Goal: Task Accomplishment & Management: Manage account settings

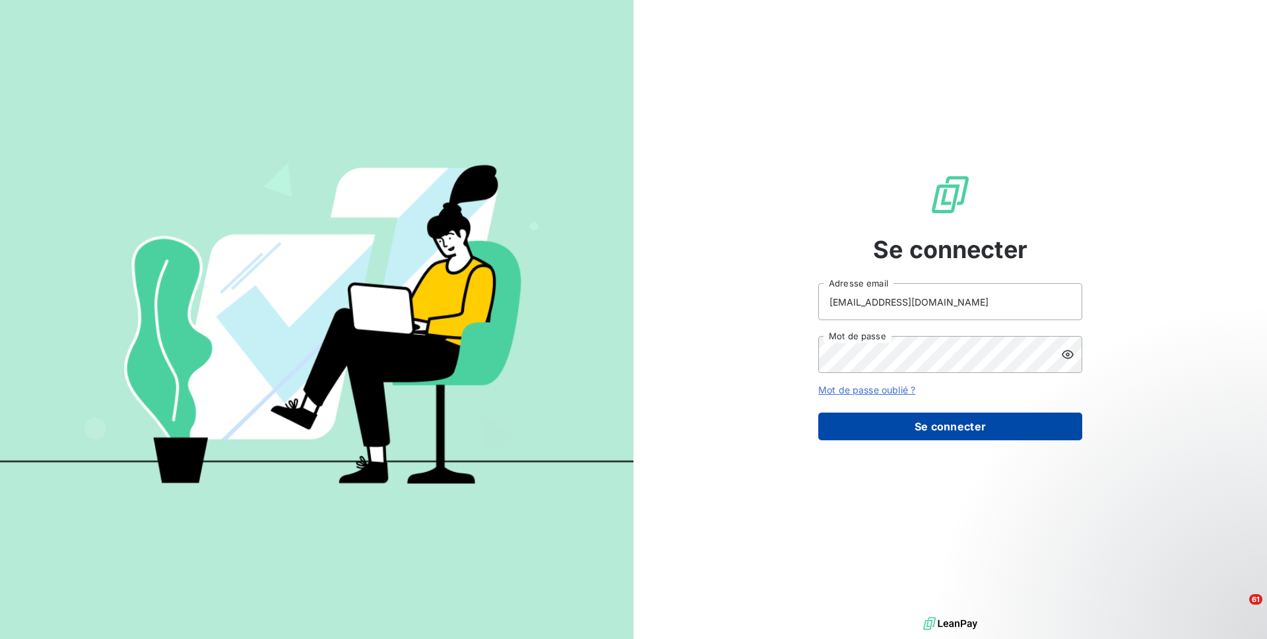
click at [967, 434] on button "Se connecter" at bounding box center [950, 426] width 264 height 28
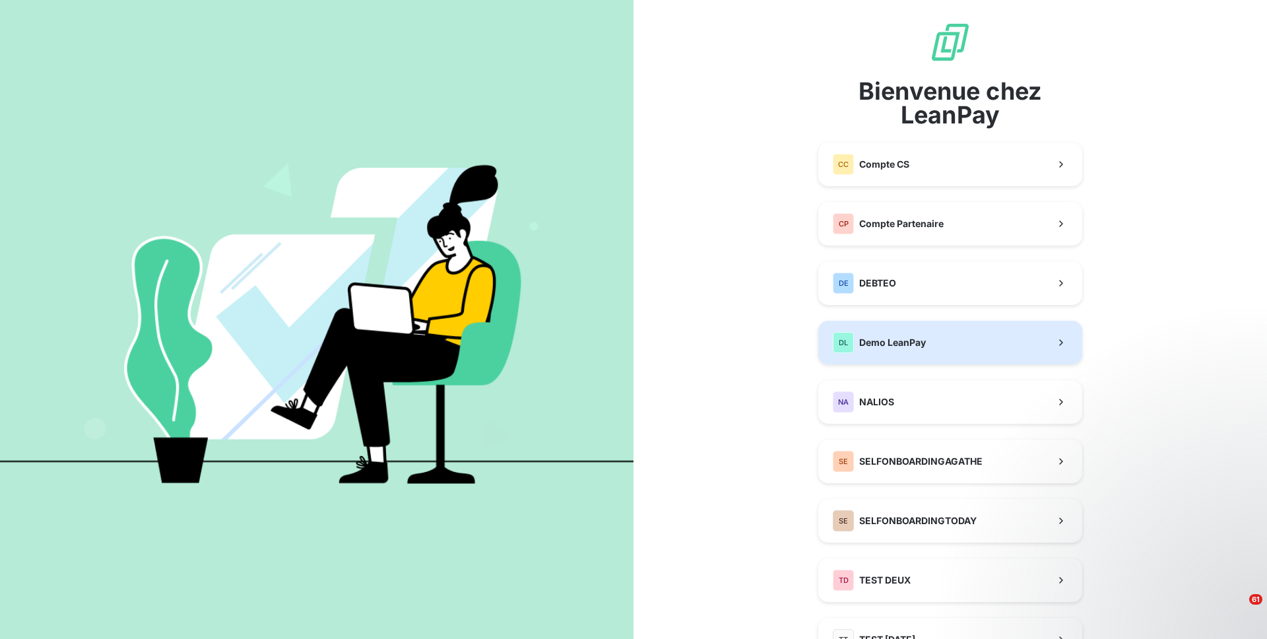
click at [893, 356] on button "DL Demo LeanPay" at bounding box center [950, 343] width 264 height 44
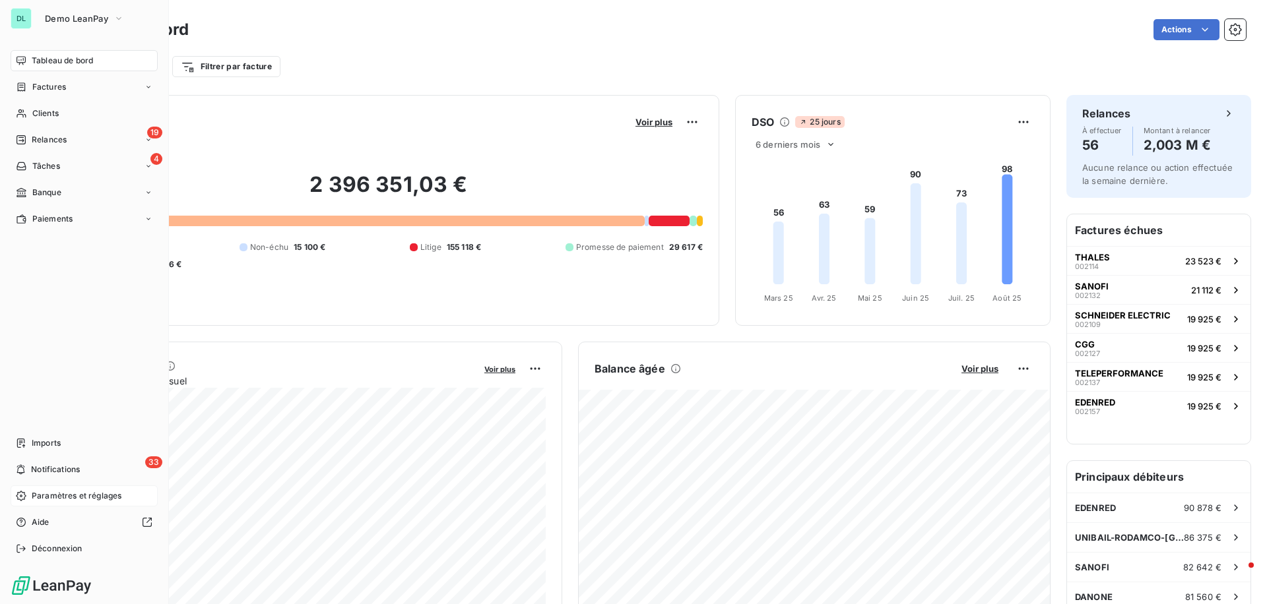
click at [58, 490] on span "Paramètres et réglages" at bounding box center [77, 496] width 90 height 12
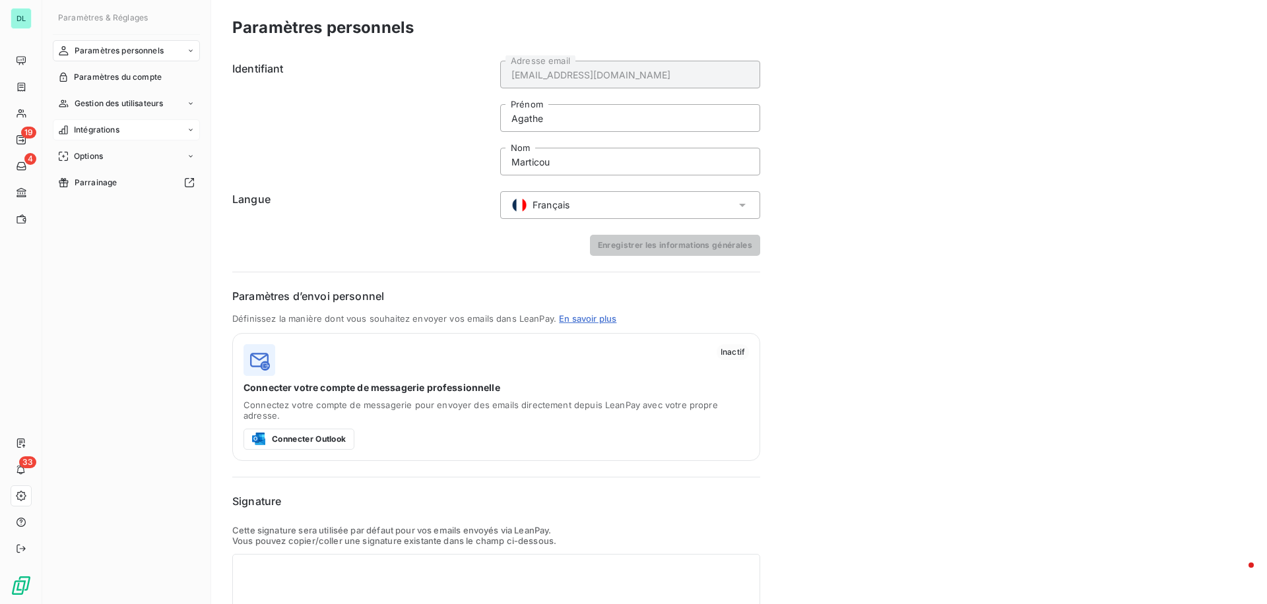
click at [145, 129] on div "Intégrations" at bounding box center [126, 129] width 147 height 21
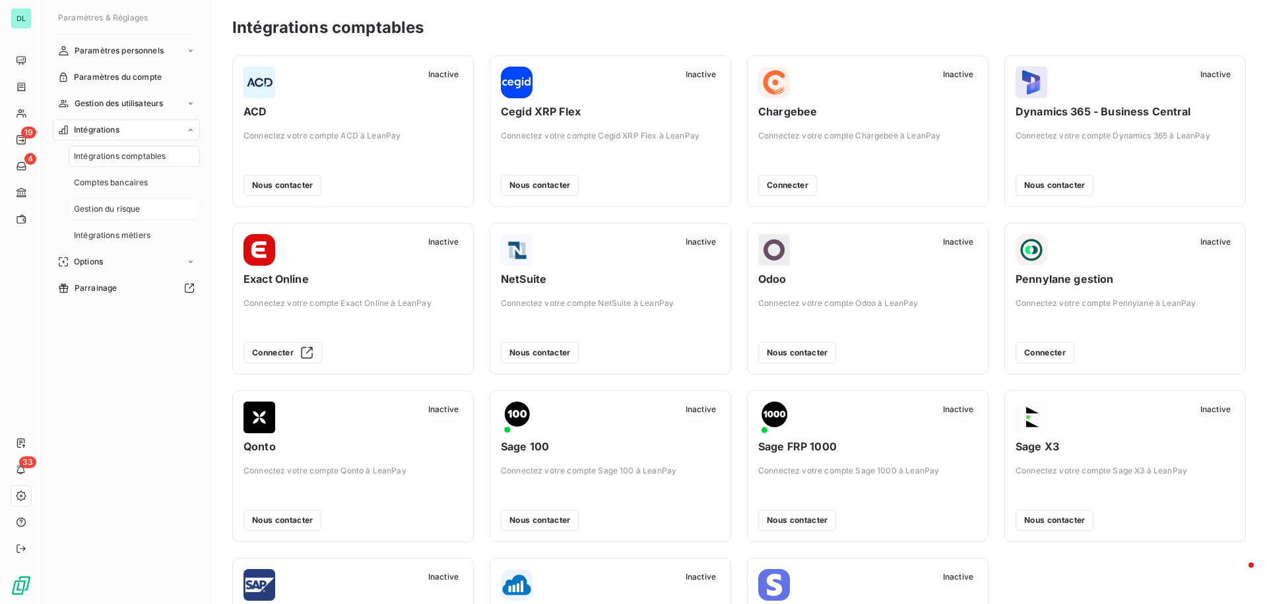
click at [112, 204] on span "Gestion du risque" at bounding box center [107, 209] width 67 height 12
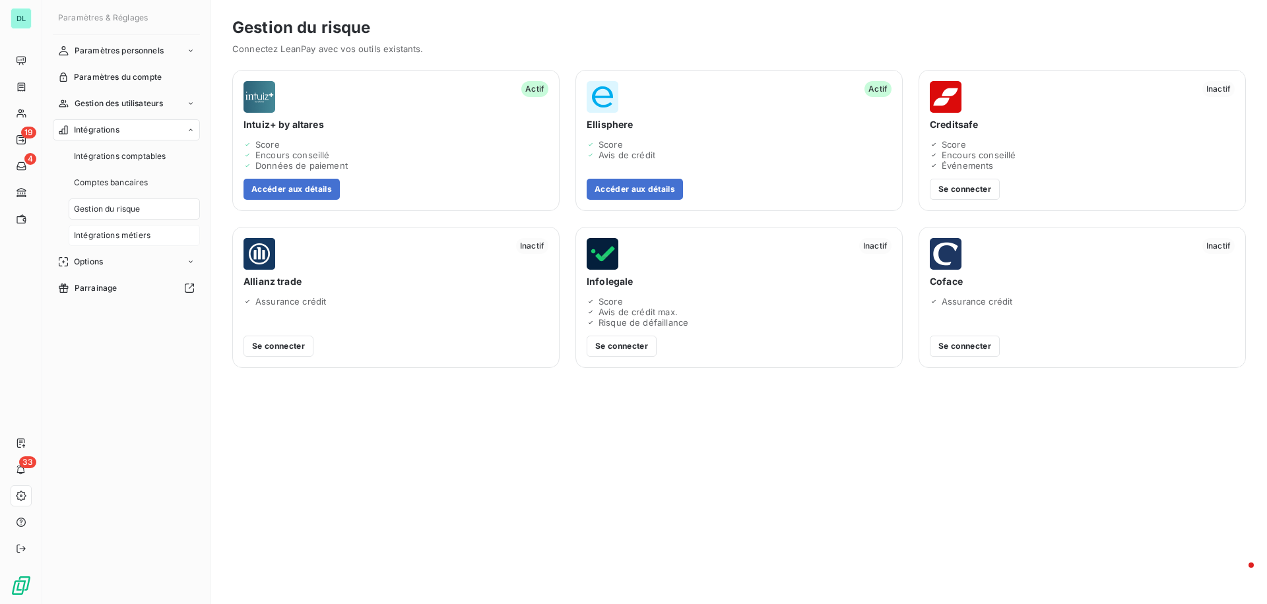
click at [142, 243] on div "Intégrations métiers" at bounding box center [134, 235] width 131 height 21
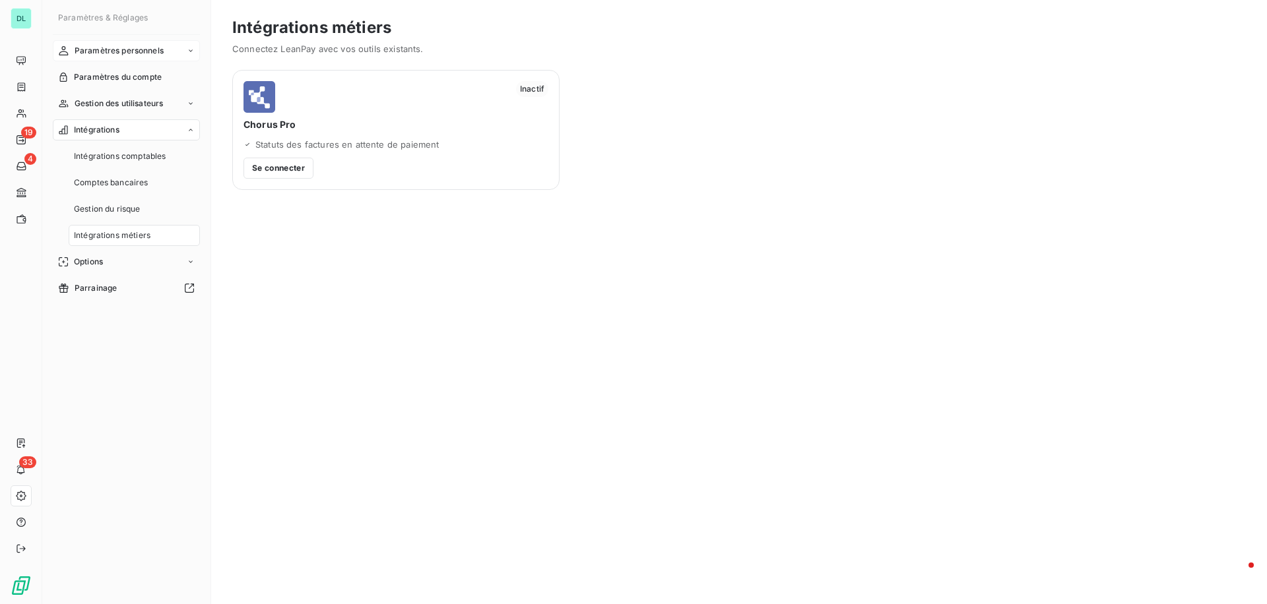
click at [132, 43] on div "Paramètres personnels" at bounding box center [126, 50] width 147 height 21
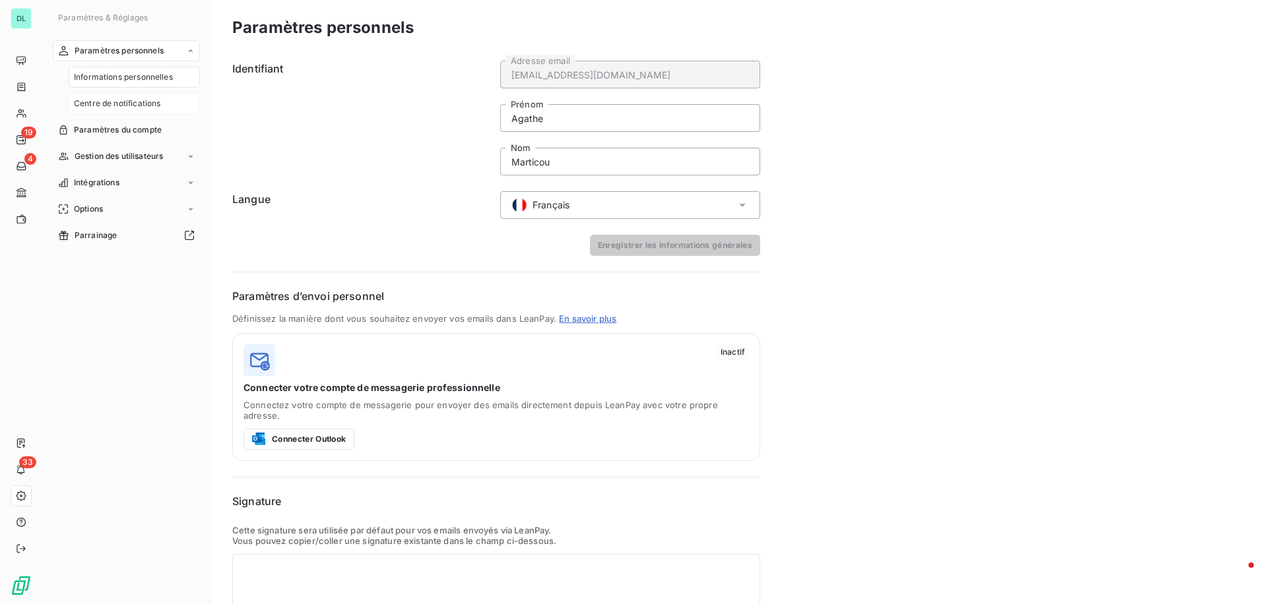
click at [122, 113] on div "Centre de notifications" at bounding box center [134, 103] width 131 height 21
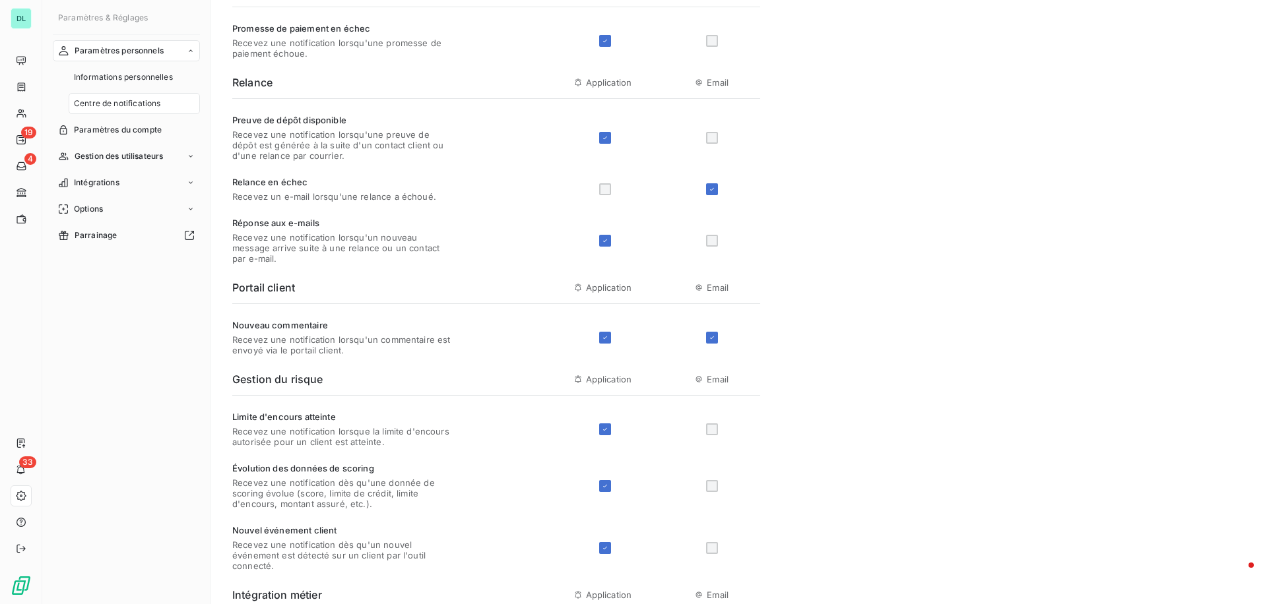
scroll to position [389, 0]
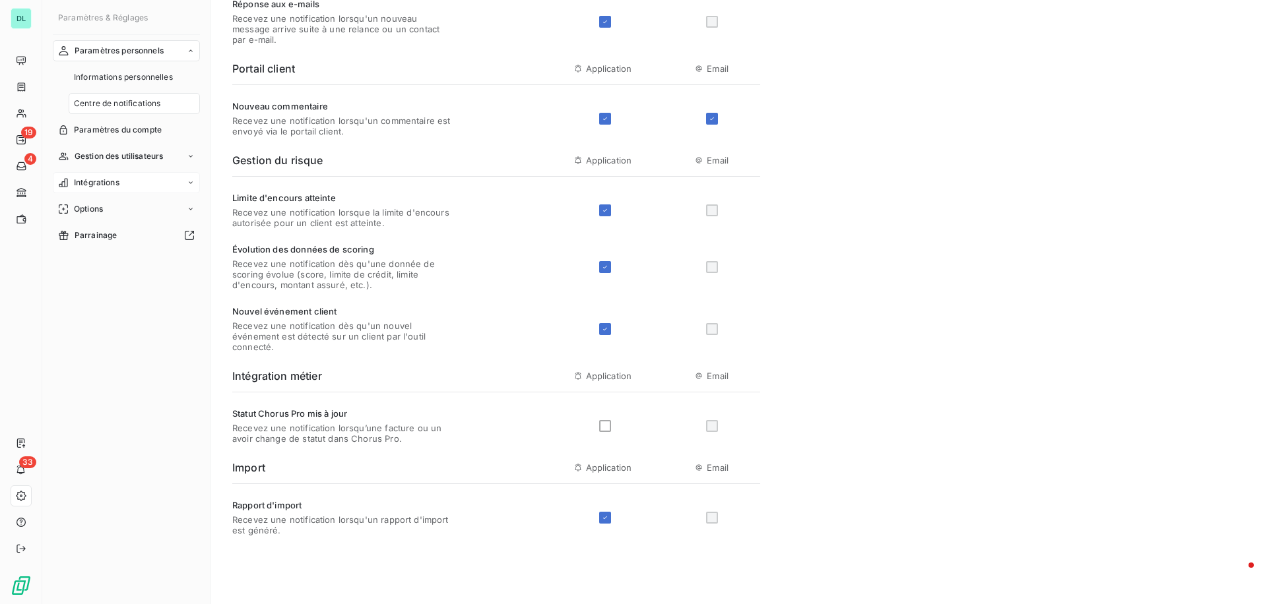
click at [132, 177] on div "Intégrations" at bounding box center [126, 182] width 147 height 21
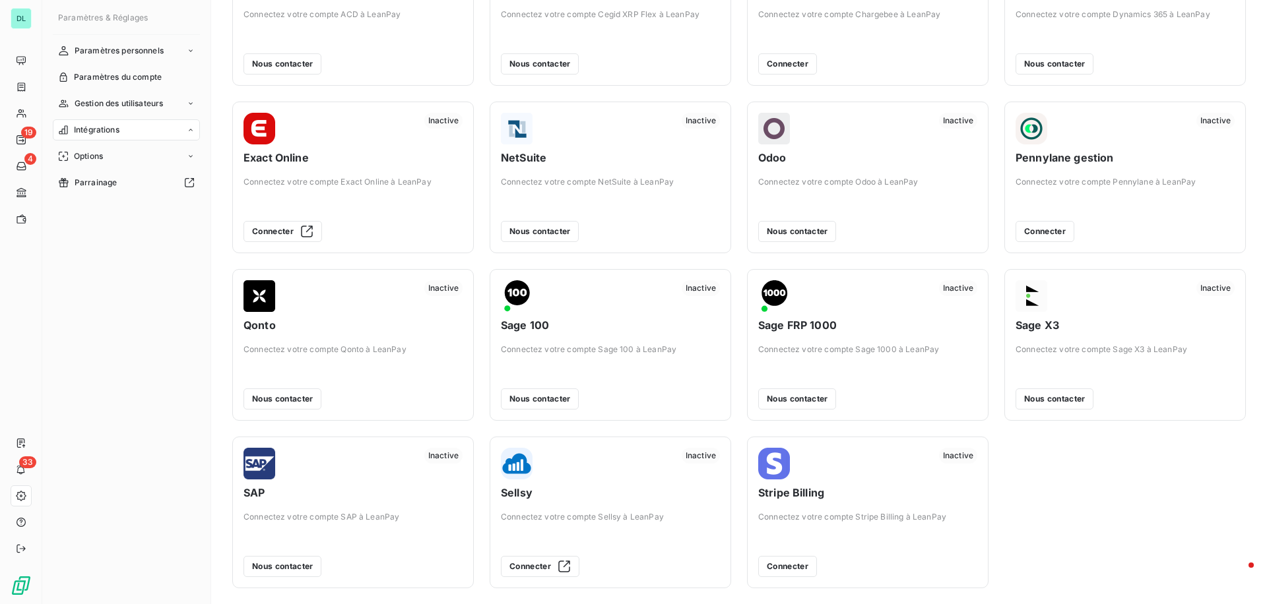
scroll to position [121, 0]
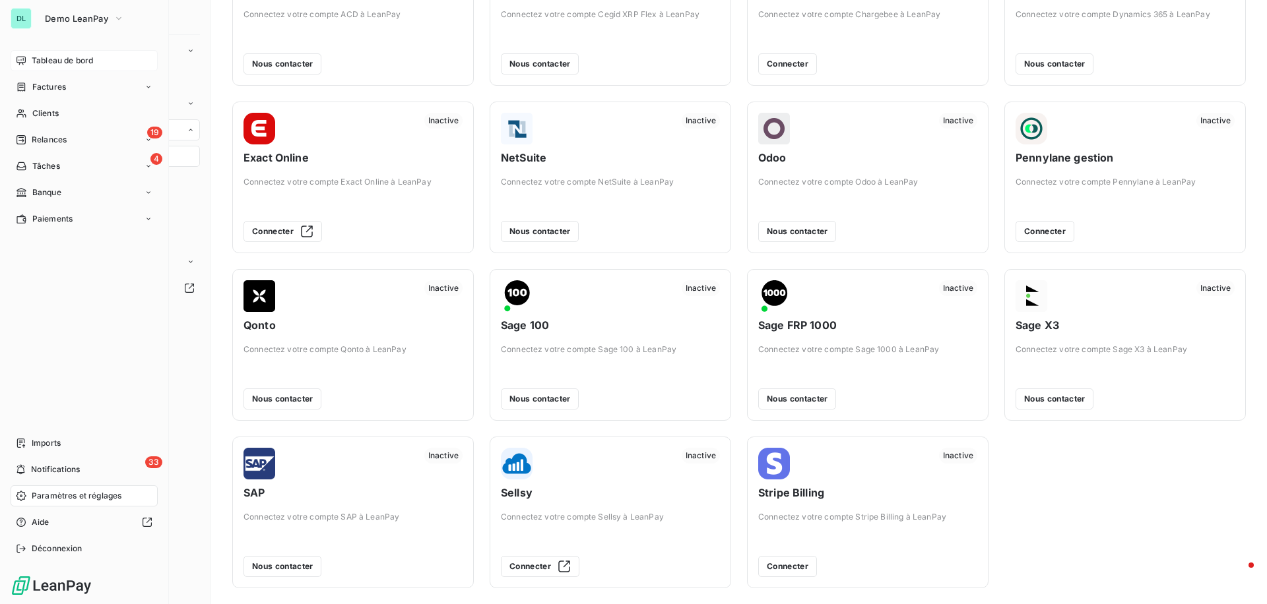
click at [44, 62] on span "Tableau de bord" at bounding box center [62, 61] width 61 height 12
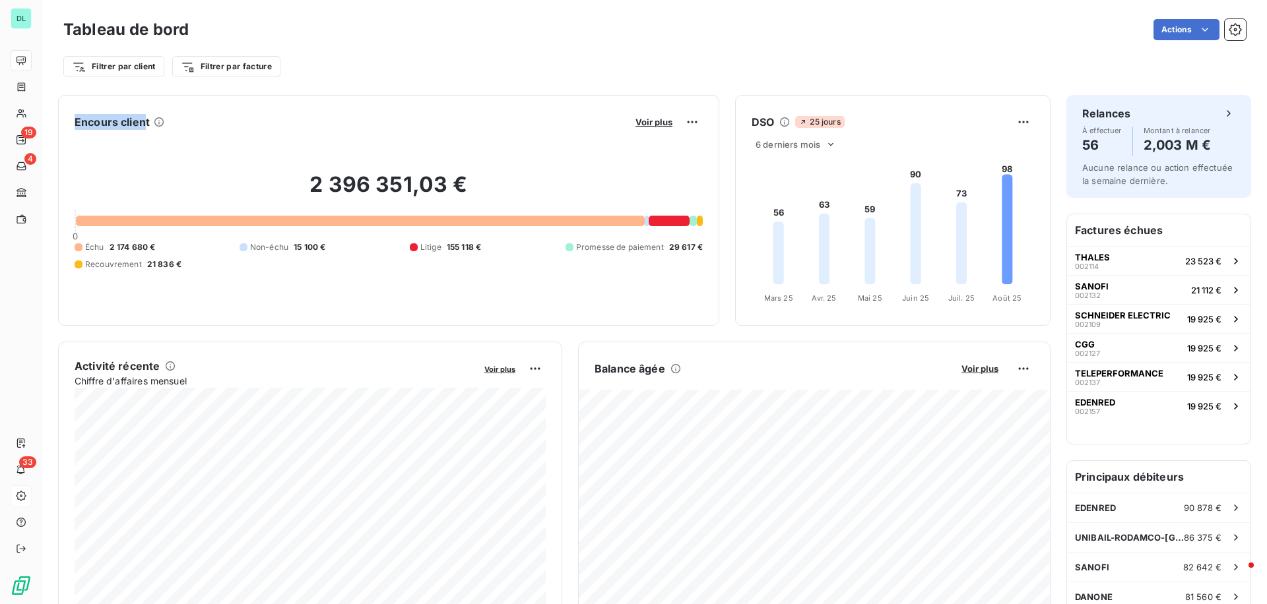
drag, startPoint x: 74, startPoint y: 123, endPoint x: 145, endPoint y: 119, distance: 70.7
click at [145, 119] on h6 "Encours client" at bounding box center [112, 122] width 75 height 16
drag, startPoint x: 309, startPoint y: 181, endPoint x: 565, endPoint y: 181, distance: 256.0
click at [566, 181] on h2 "2 396 351,03 €" at bounding box center [389, 192] width 628 height 40
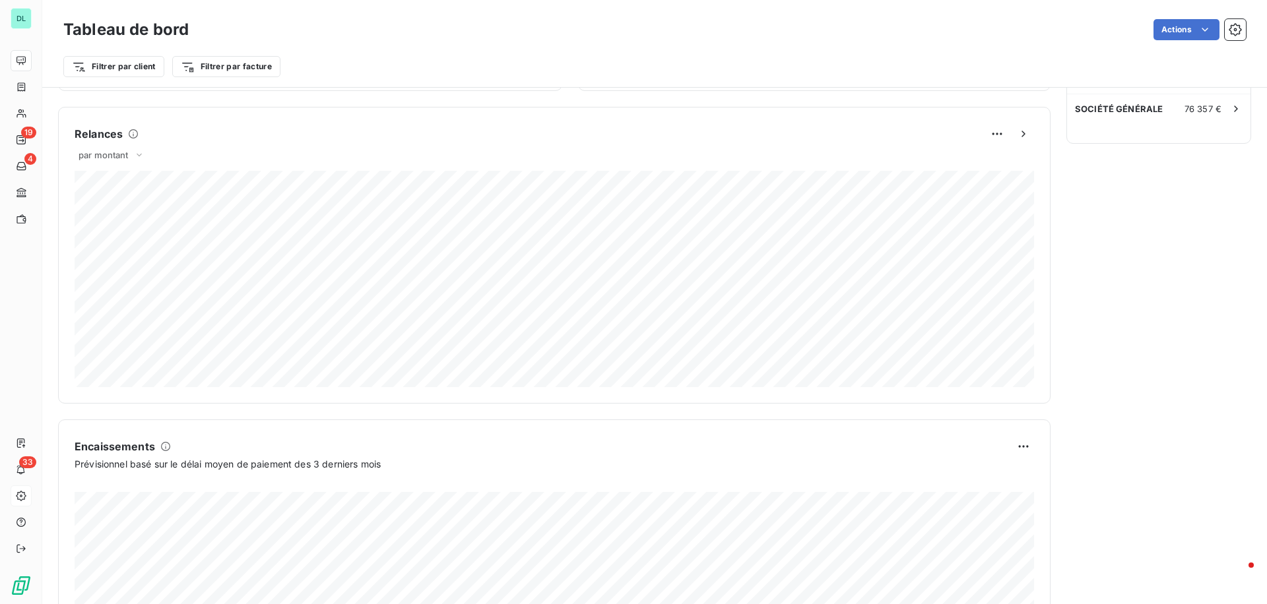
scroll to position [565, 0]
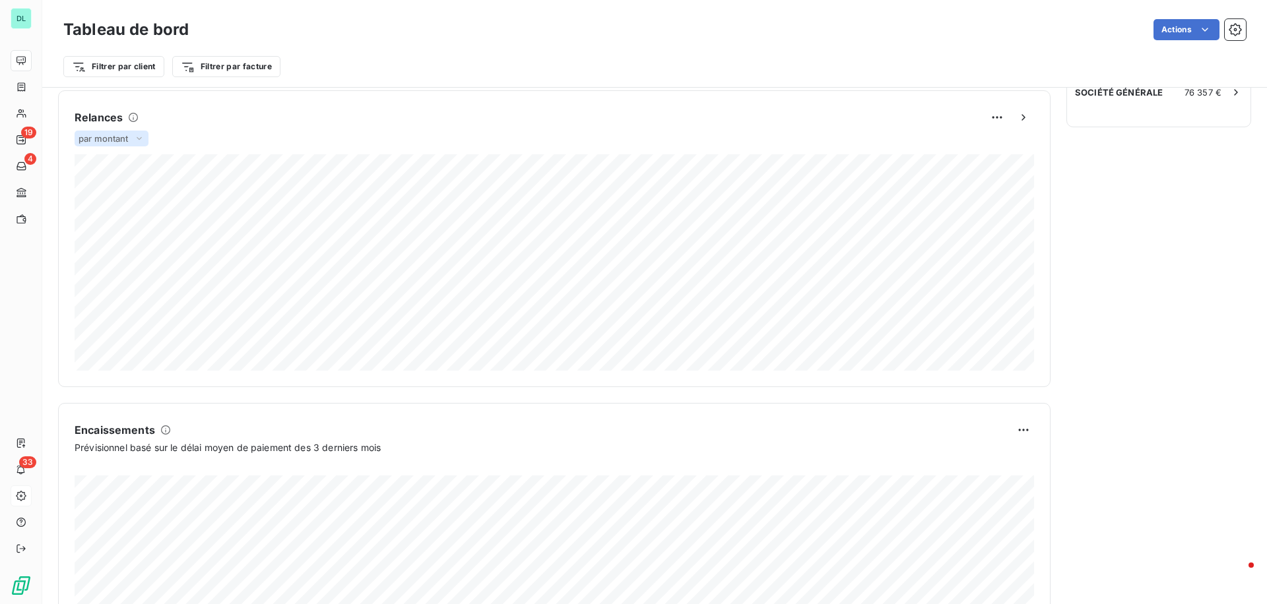
click at [129, 136] on span "par montant" at bounding box center [104, 138] width 50 height 11
click at [131, 190] on li "par volume" at bounding box center [119, 190] width 84 height 24
click at [135, 146] on div "par volume" at bounding box center [110, 139] width 71 height 16
click at [135, 166] on li "par montant" at bounding box center [119, 164] width 84 height 24
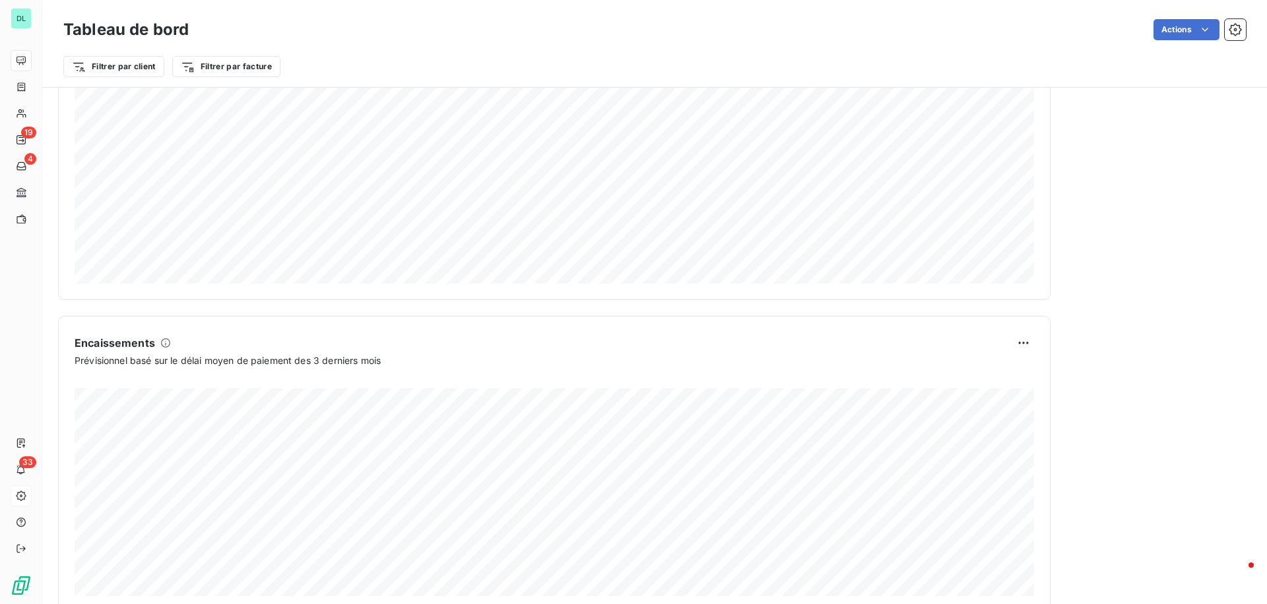
scroll to position [682, 0]
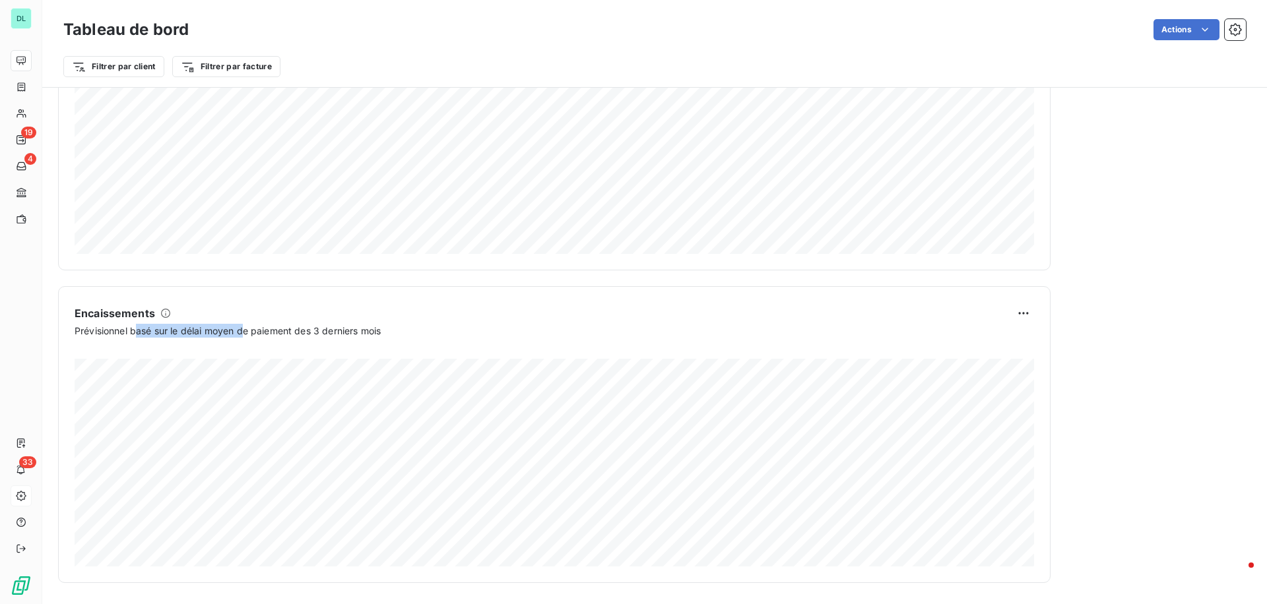
drag, startPoint x: 138, startPoint y: 332, endPoint x: 247, endPoint y: 334, distance: 108.9
click at [247, 334] on span "Prévisionnel basé sur le délai moyen de paiement des 3 derniers mois" at bounding box center [228, 331] width 306 height 14
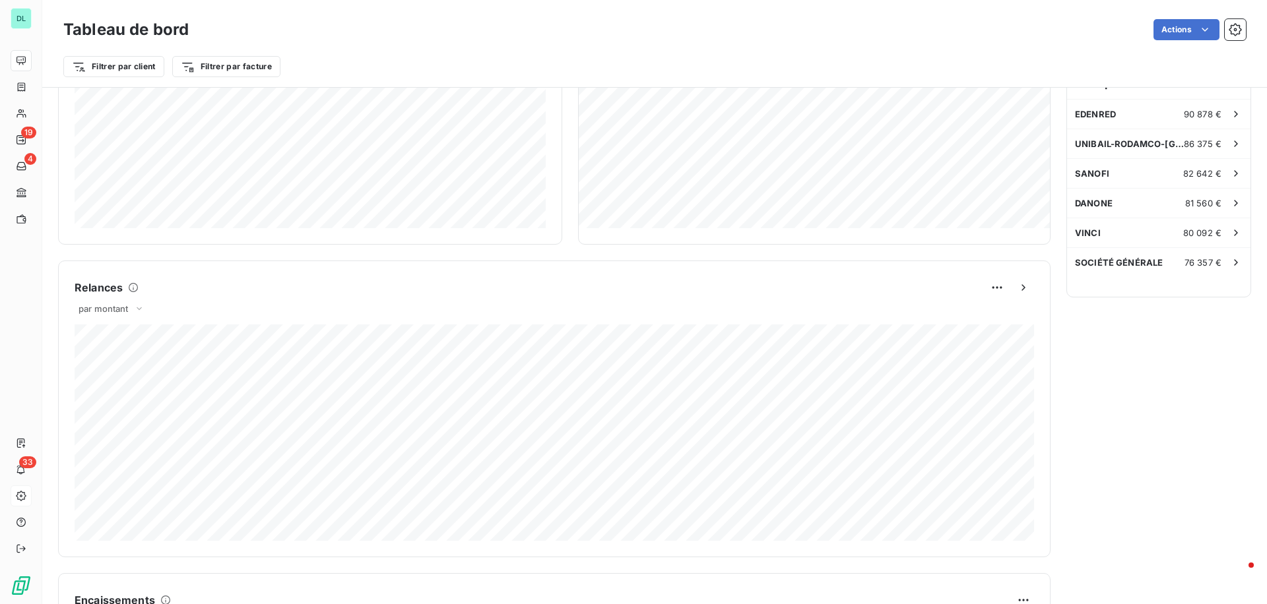
scroll to position [0, 0]
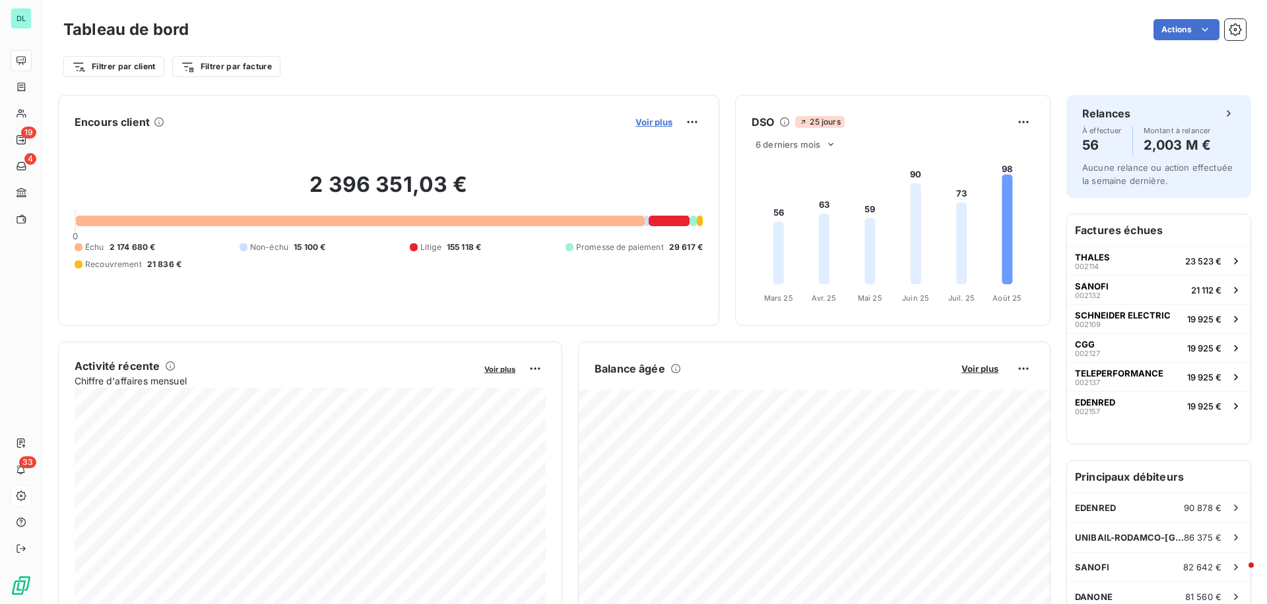
click at [651, 121] on span "Voir plus" at bounding box center [653, 122] width 37 height 11
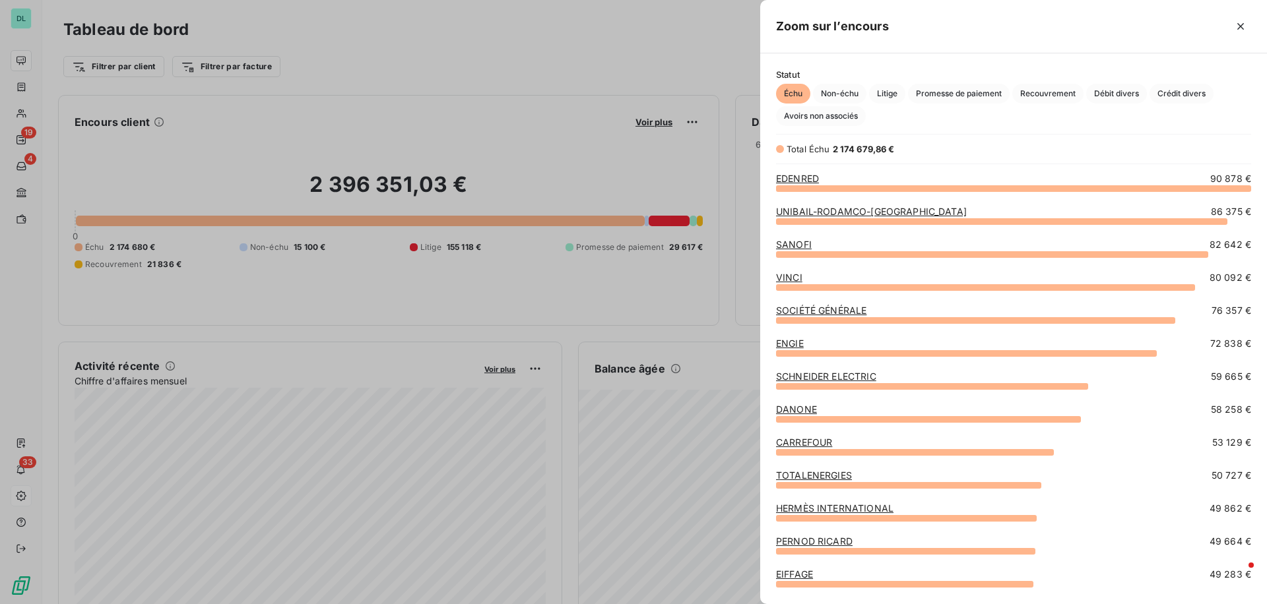
scroll to position [416, 507]
click at [789, 179] on link "EDENRED" at bounding box center [797, 178] width 43 height 11
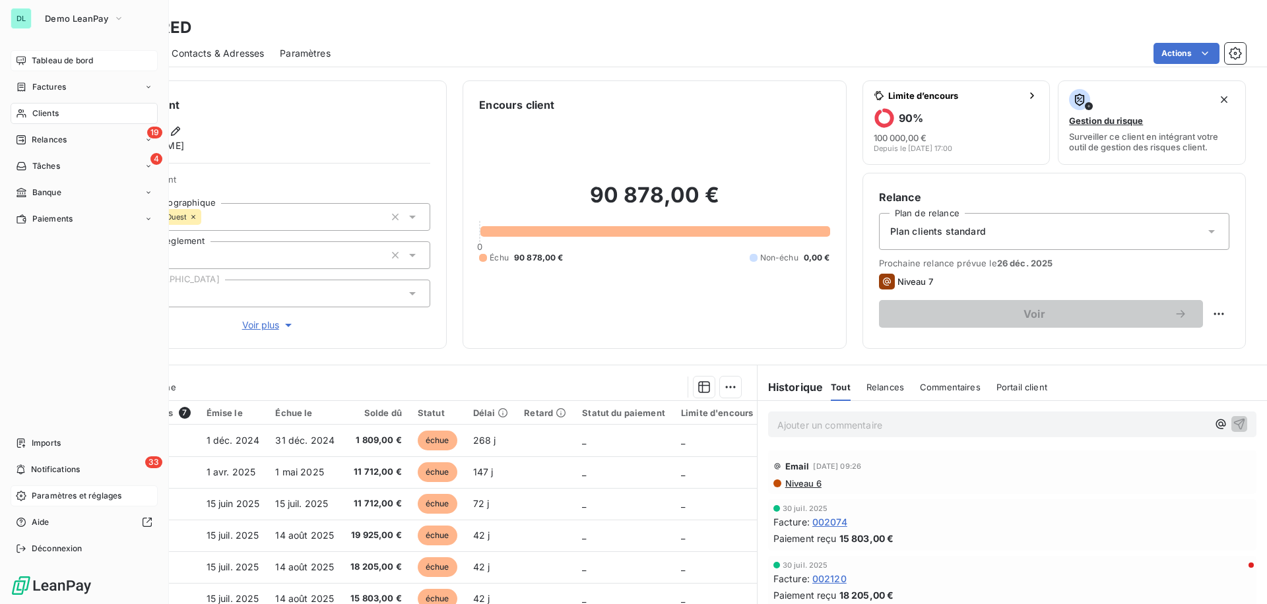
click at [23, 56] on icon at bounding box center [20, 60] width 9 height 9
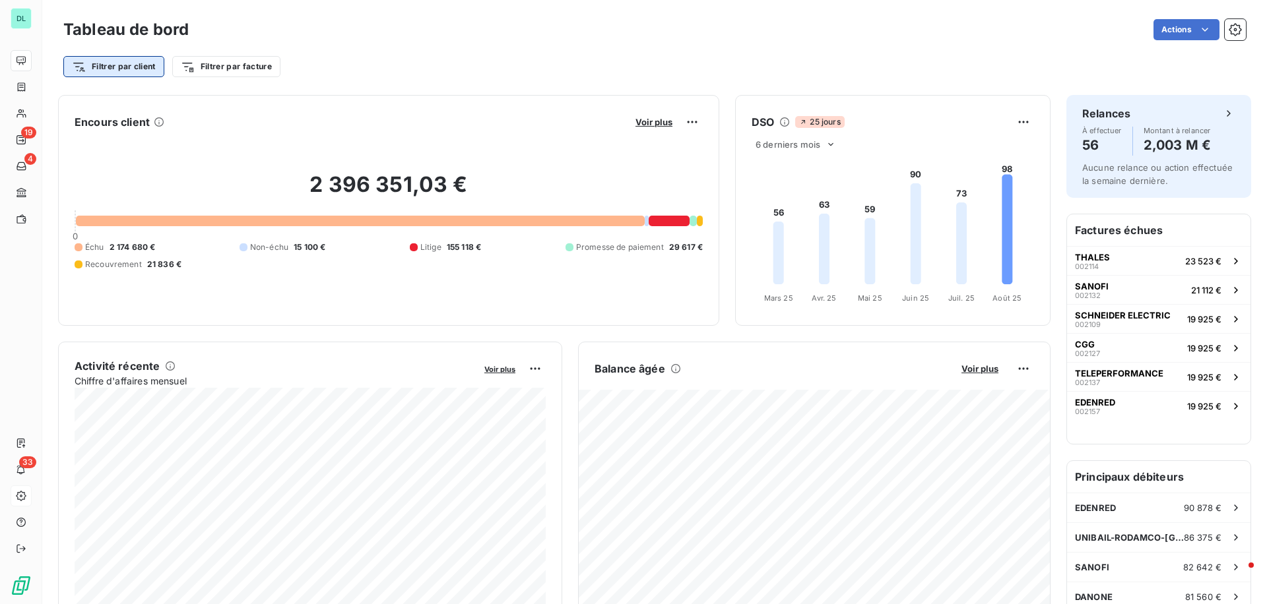
click at [135, 59] on html "DL 19 4 33 Tableau de bord Actions Filtrer par client Filtrer par facture Encou…" at bounding box center [633, 302] width 1267 height 604
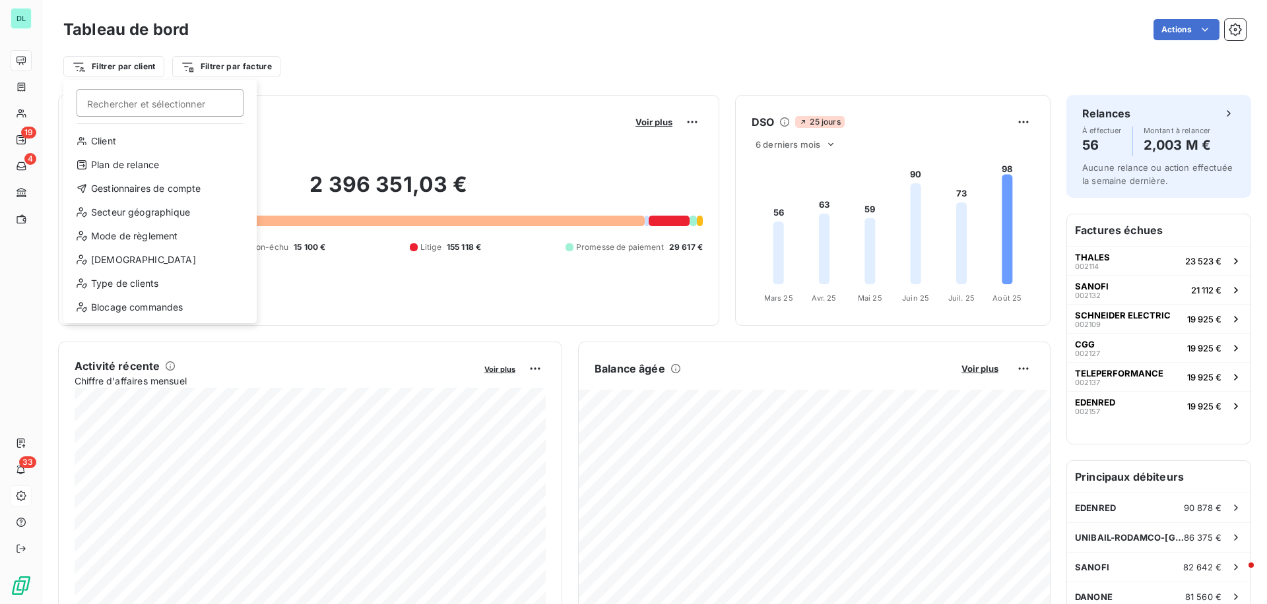
click at [209, 69] on html "DL 19 4 33 Tableau de bord Actions Filtrer par client Rechercher et sélectionne…" at bounding box center [633, 302] width 1267 height 604
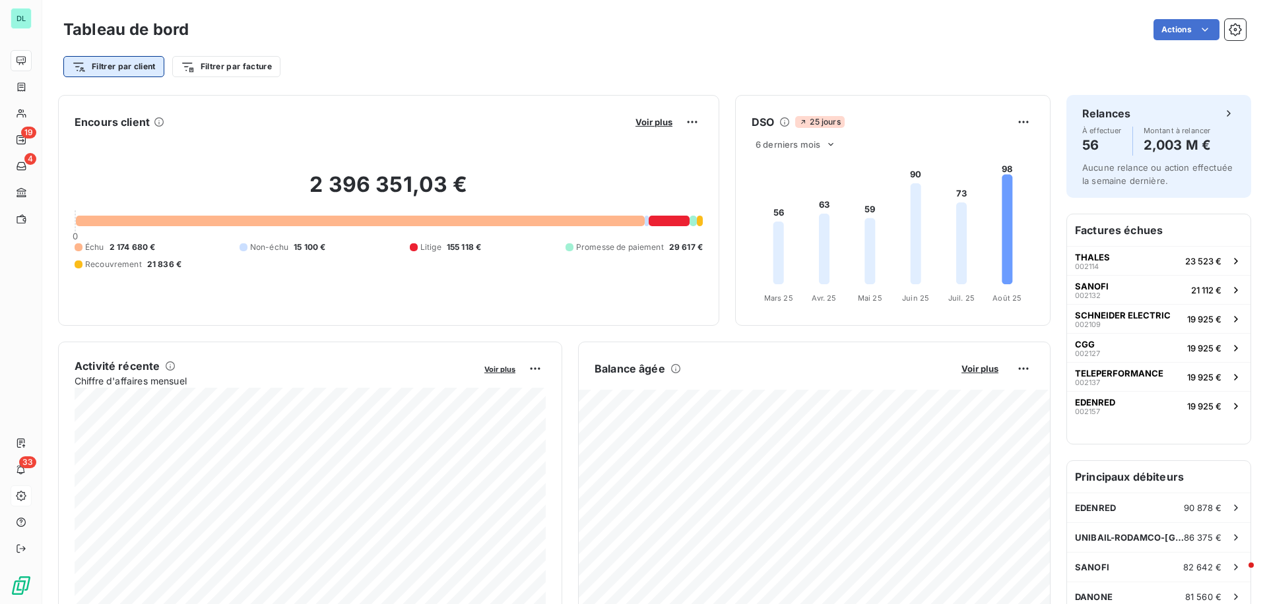
click at [142, 69] on html "DL 19 4 33 Tableau de bord Actions Filtrer par client Filtrer par facture Encou…" at bounding box center [633, 302] width 1267 height 604
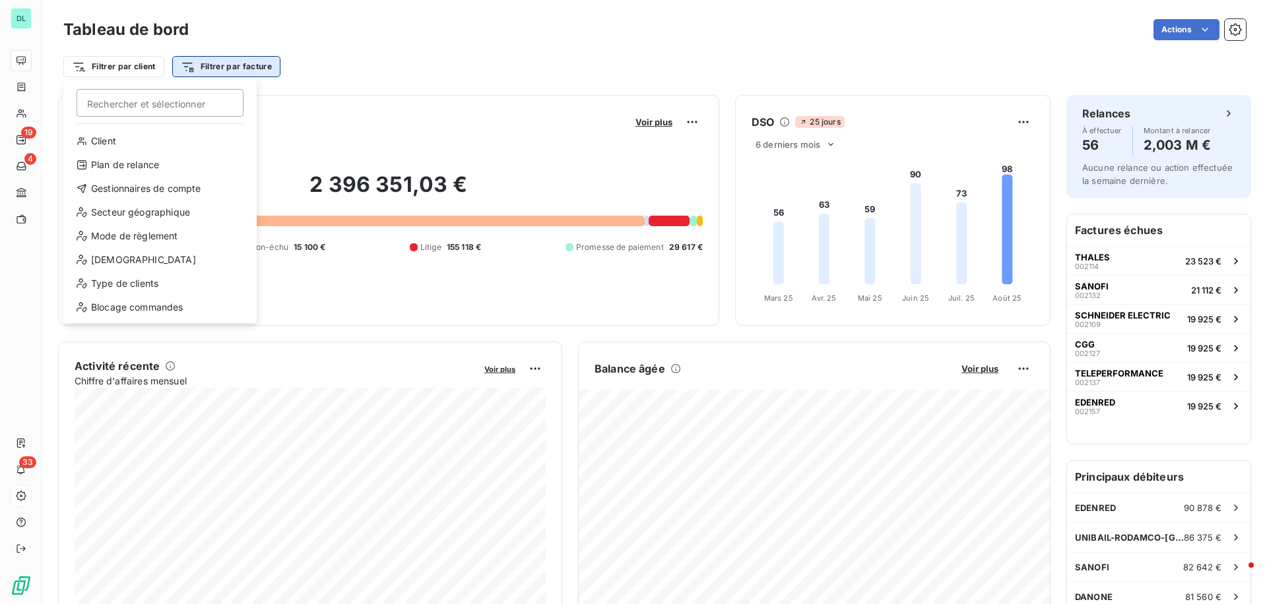
click at [219, 71] on html "DL 19 4 33 Tableau de bord Actions Filtrer par client Rechercher et sélectionne…" at bounding box center [633, 302] width 1267 height 604
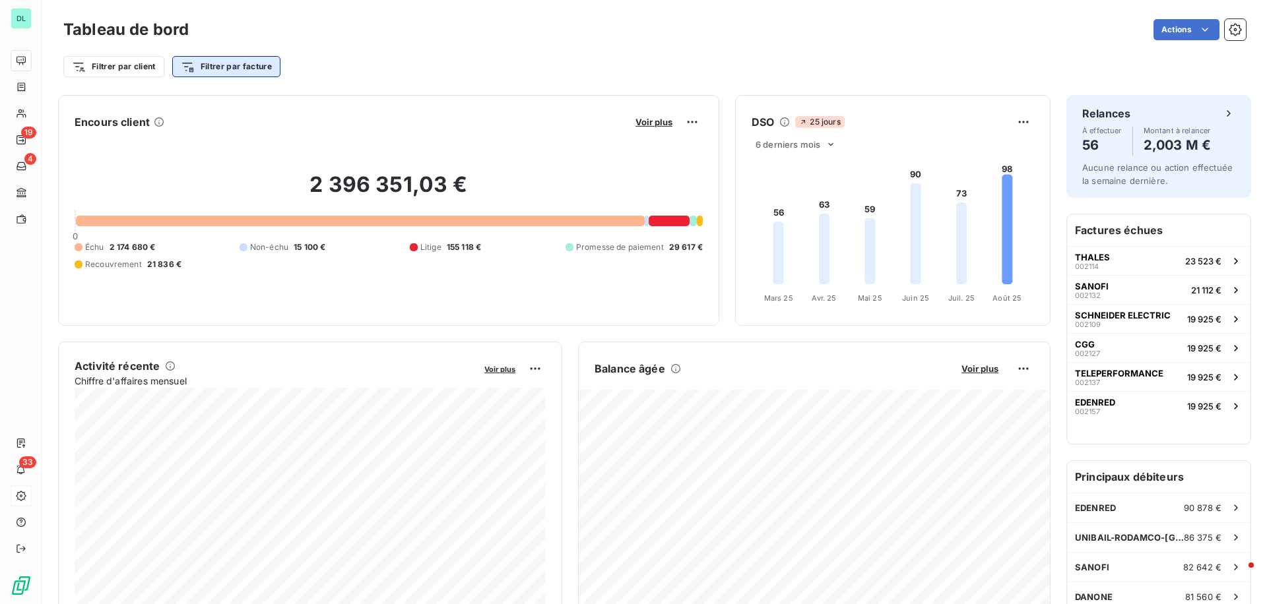
click at [219, 71] on html "DL 19 4 33 Tableau de bord Actions Filtrer par client Filtrer par facture Encou…" at bounding box center [633, 302] width 1267 height 604
click at [121, 60] on html "DL 19 4 33 Tableau de bord Actions Filtrer par client Filtrer par facture Encou…" at bounding box center [633, 302] width 1267 height 604
click at [1176, 32] on html "DL 19 4 33 Tableau de bord Actions Exporter le tableau de bord Filtrer par clie…" at bounding box center [633, 302] width 1267 height 604
click at [885, 36] on html "DL 19 4 33 Tableau de bord Actions Exporter le tableau de bord Filtrer par clie…" at bounding box center [633, 302] width 1267 height 604
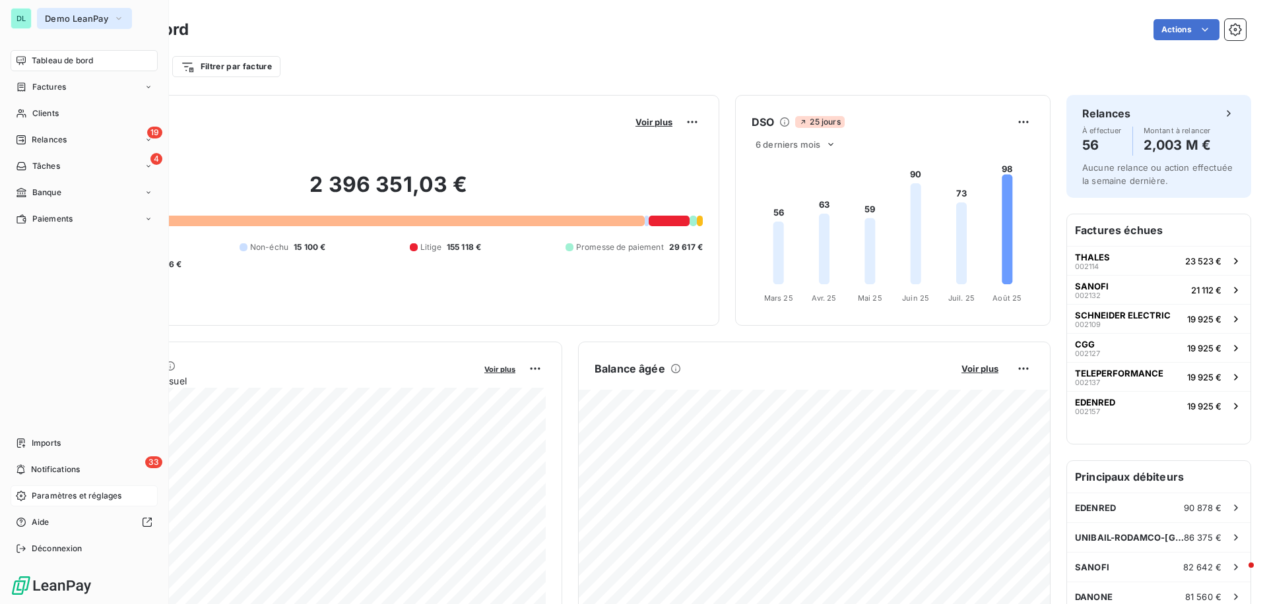
click at [69, 22] on span "Demo LeanPay" at bounding box center [76, 18] width 63 height 11
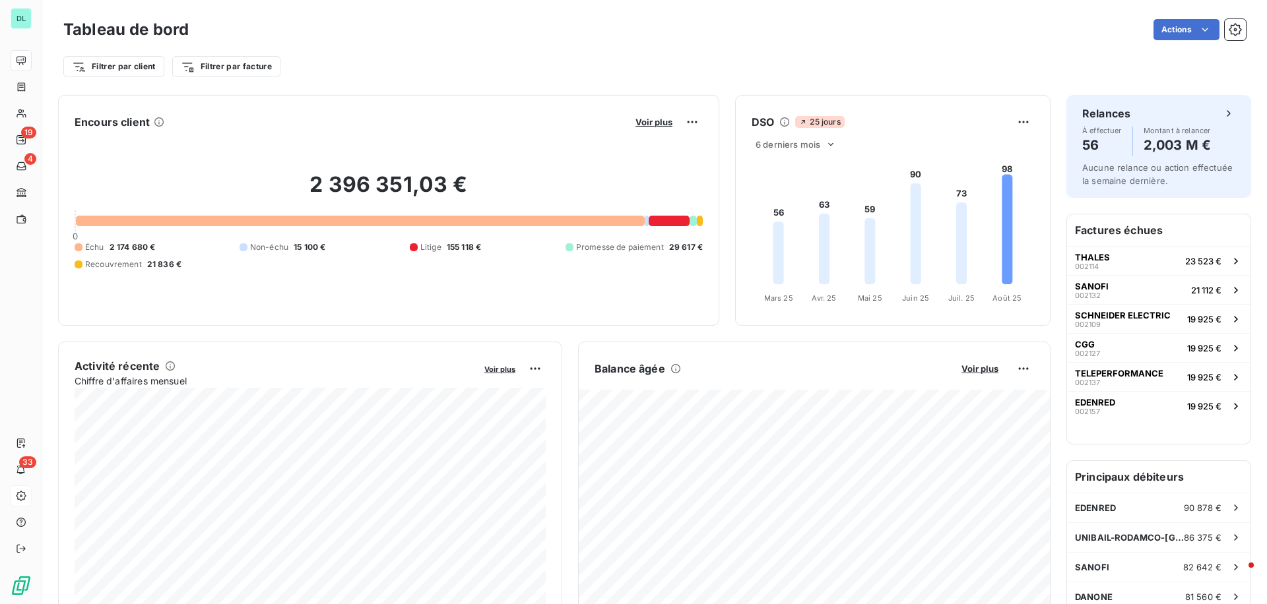
click at [377, 65] on div "Filtrer par client Filtrer par facture" at bounding box center [654, 66] width 1182 height 25
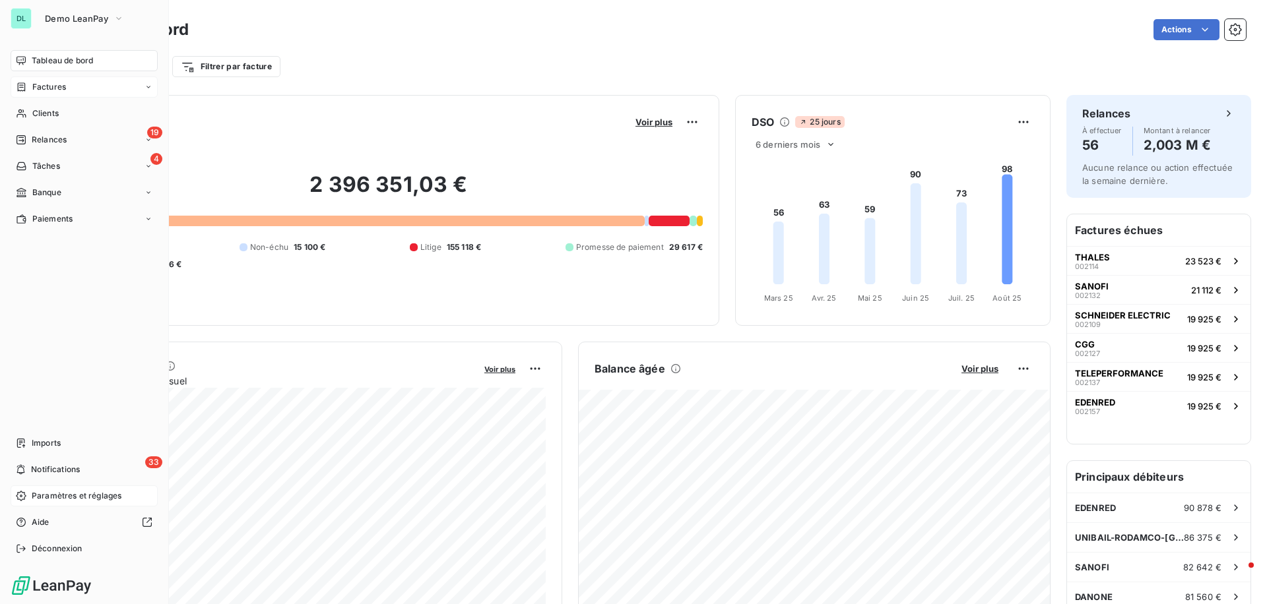
click at [39, 90] on span "Factures" at bounding box center [49, 87] width 34 height 12
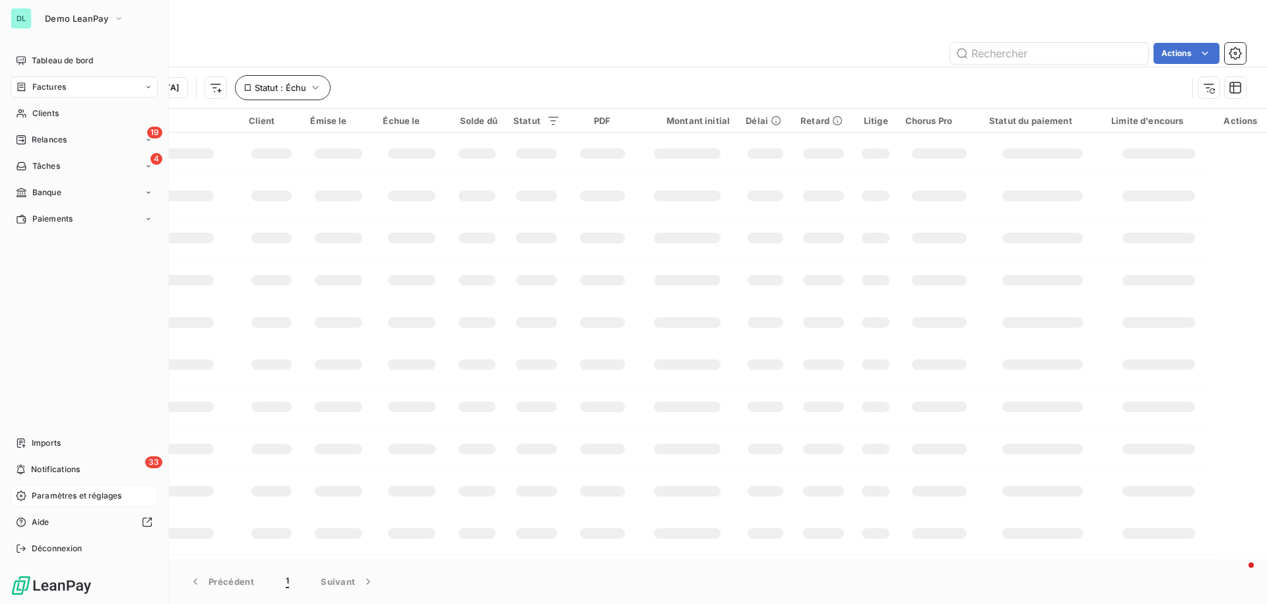
click at [269, 93] on div "Trier Statut : Échu" at bounding box center [625, 87] width 1124 height 25
click at [255, 89] on span "Statut : Échu" at bounding box center [280, 87] width 51 height 11
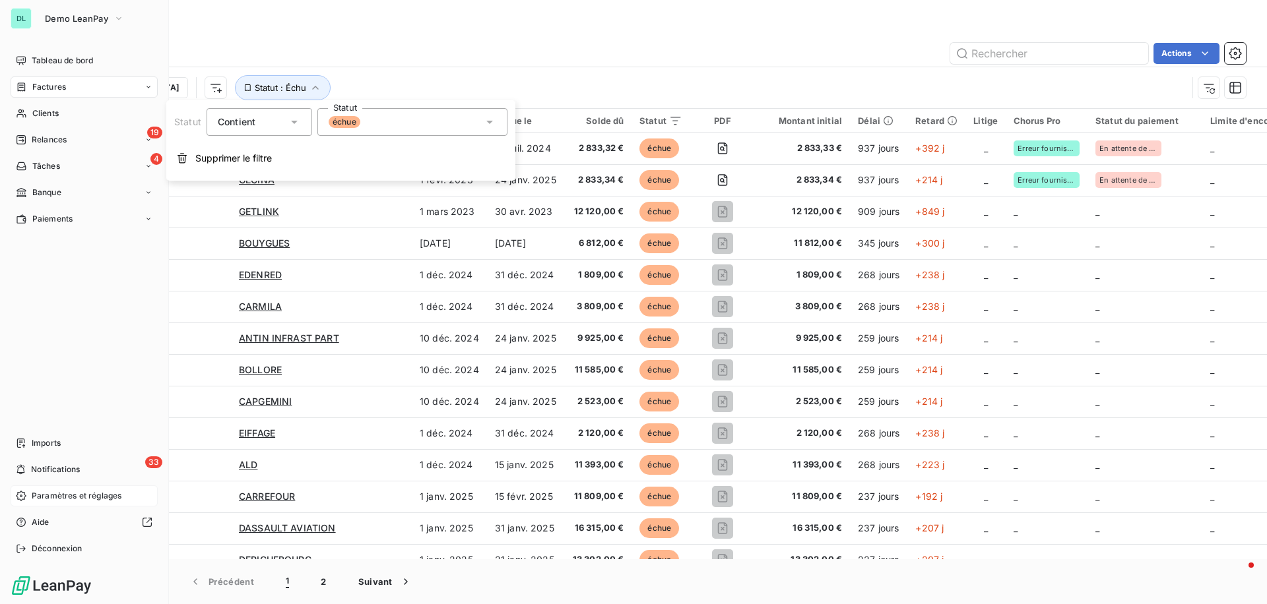
click at [313, 45] on div "Actions" at bounding box center [703, 53] width 1083 height 21
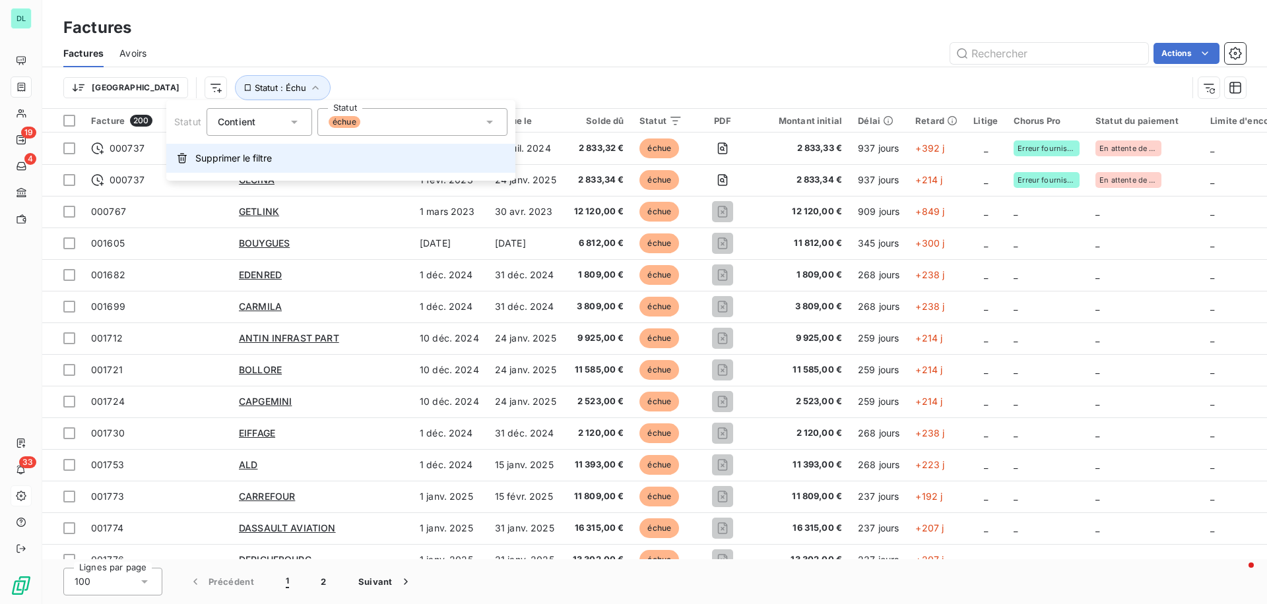
click at [248, 154] on span "Supprimer le filtre" at bounding box center [233, 158] width 77 height 13
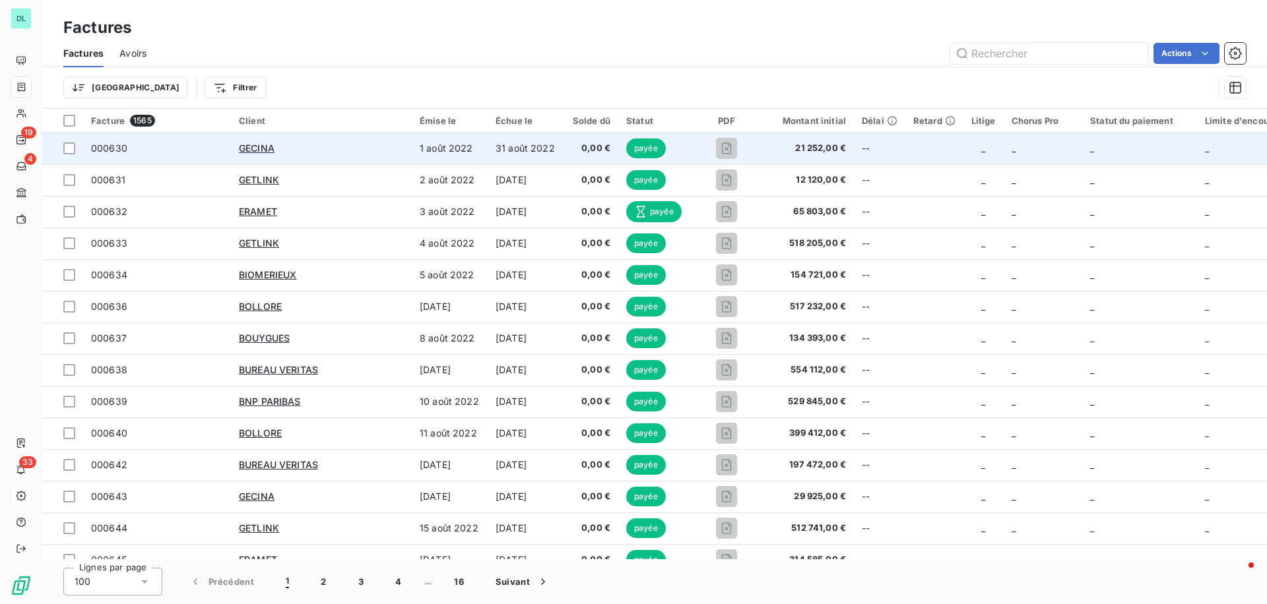
scroll to position [0, 18]
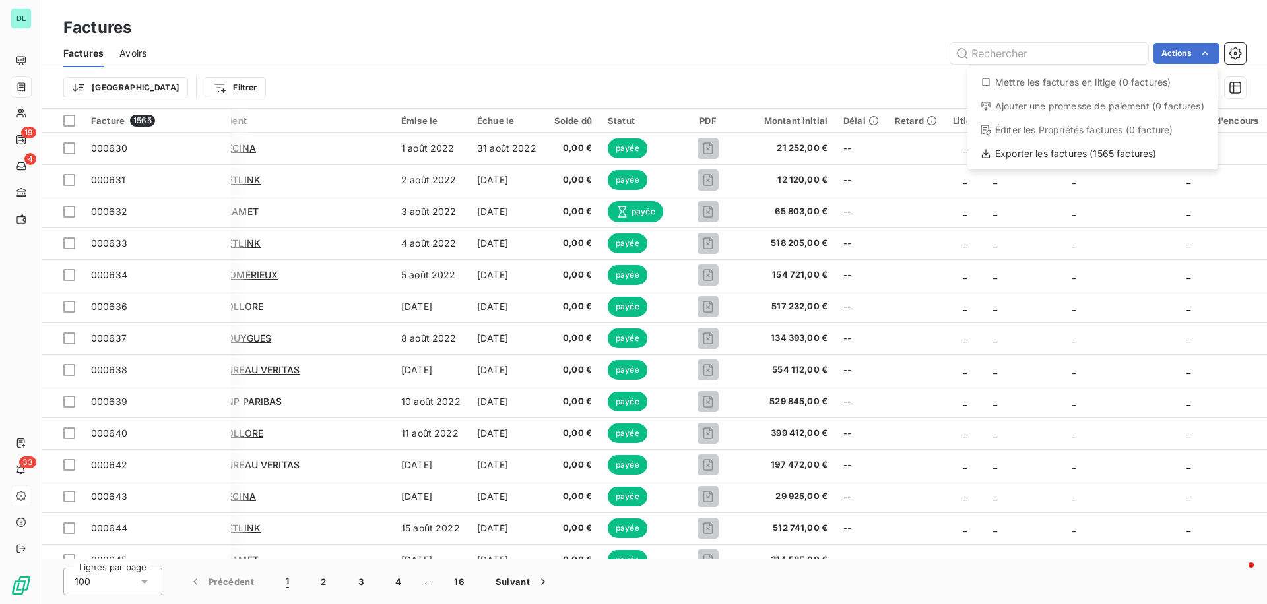
click at [1237, 52] on html "DL 19 4 33 Factures Factures Avoirs Actions Mettre les factures en litige (0 fa…" at bounding box center [633, 302] width 1267 height 604
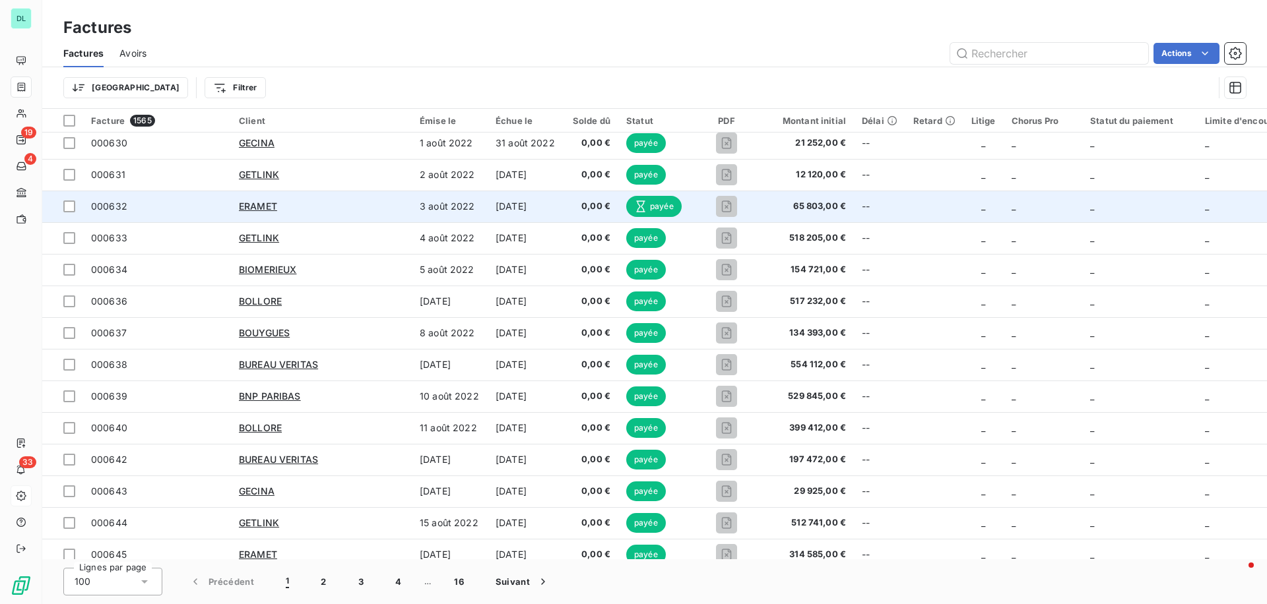
scroll to position [0, 0]
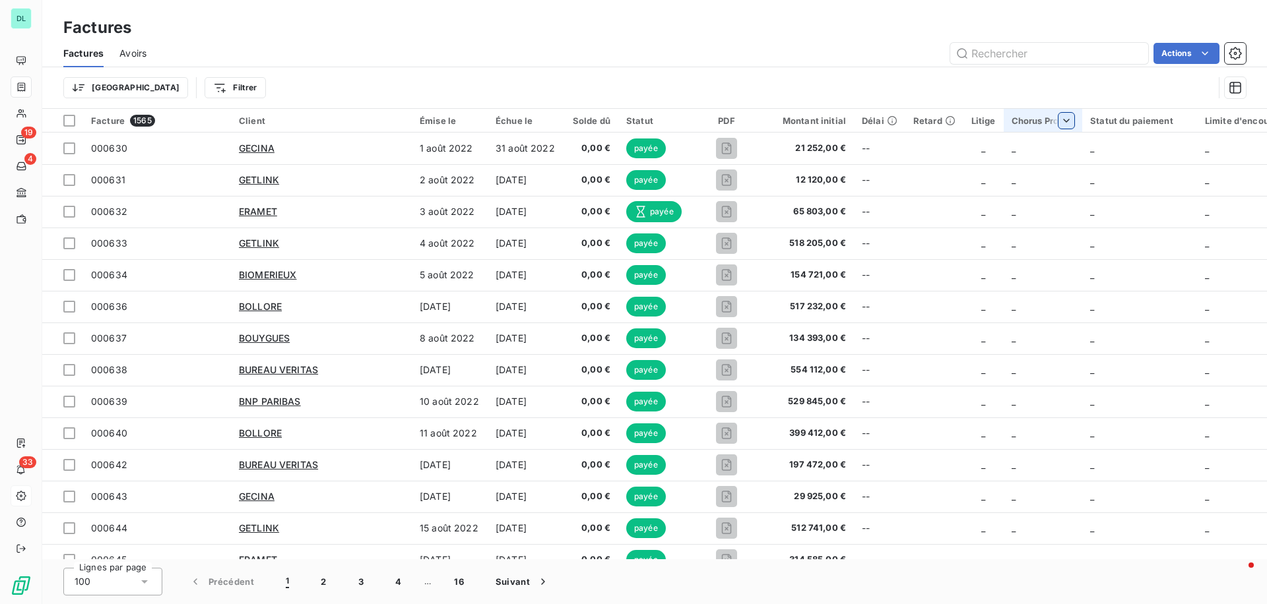
drag, startPoint x: 947, startPoint y: 121, endPoint x: 998, endPoint y: 125, distance: 50.9
click at [1012, 125] on div "Chorus Pro" at bounding box center [1043, 120] width 63 height 11
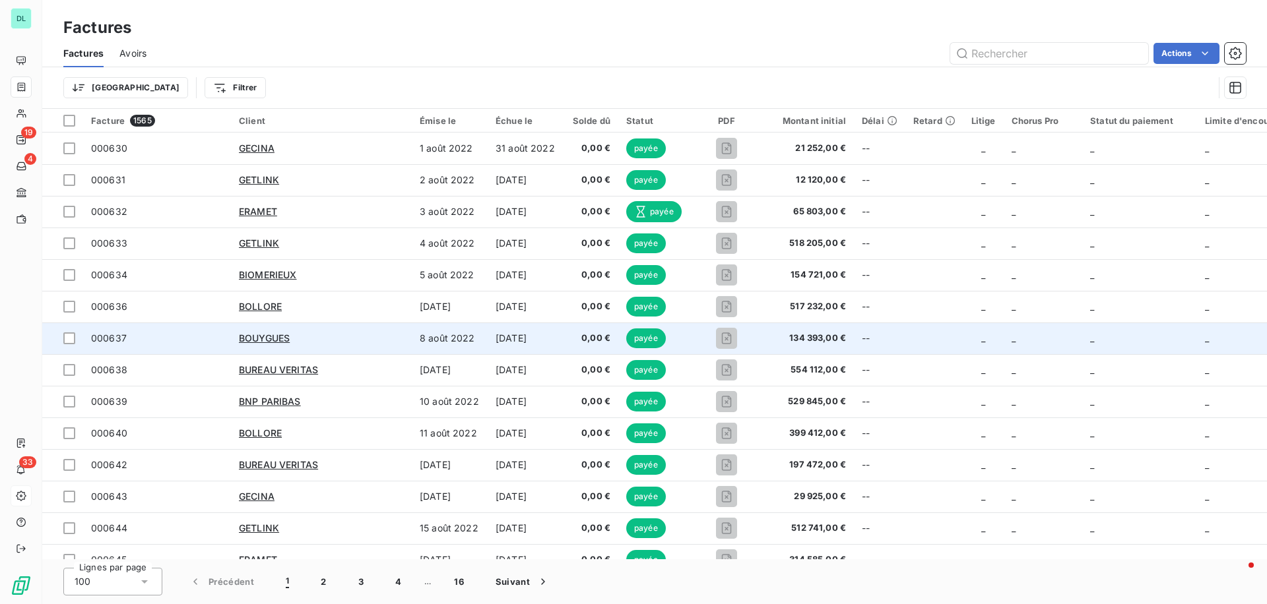
click at [312, 334] on div "BOUYGUES" at bounding box center [321, 338] width 165 height 13
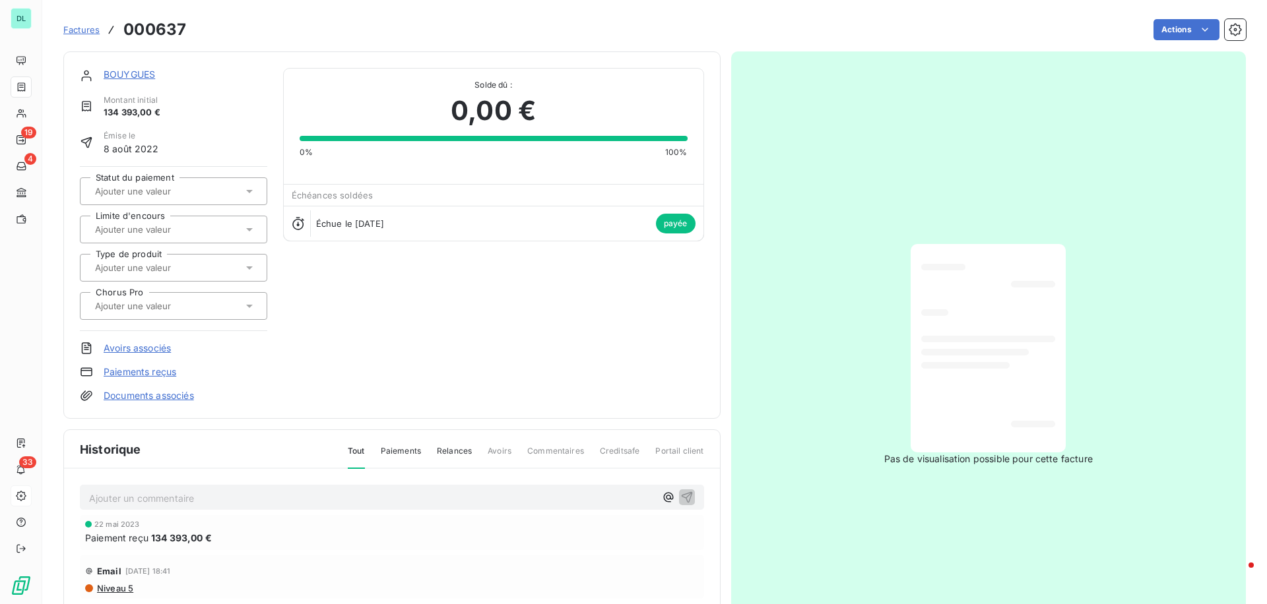
click at [90, 24] on span "Factures" at bounding box center [81, 29] width 36 height 11
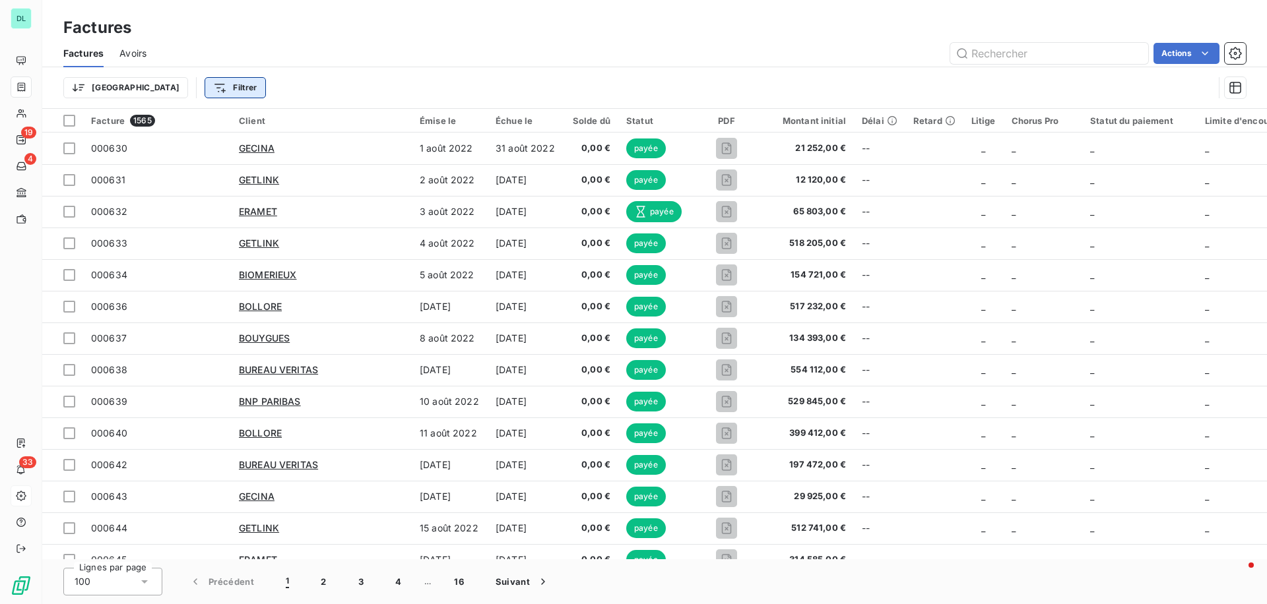
click at [186, 89] on html "DL 19 4 33 Factures Factures Avoirs Actions Trier Filtrer Facture 1565 Client É…" at bounding box center [633, 302] width 1267 height 604
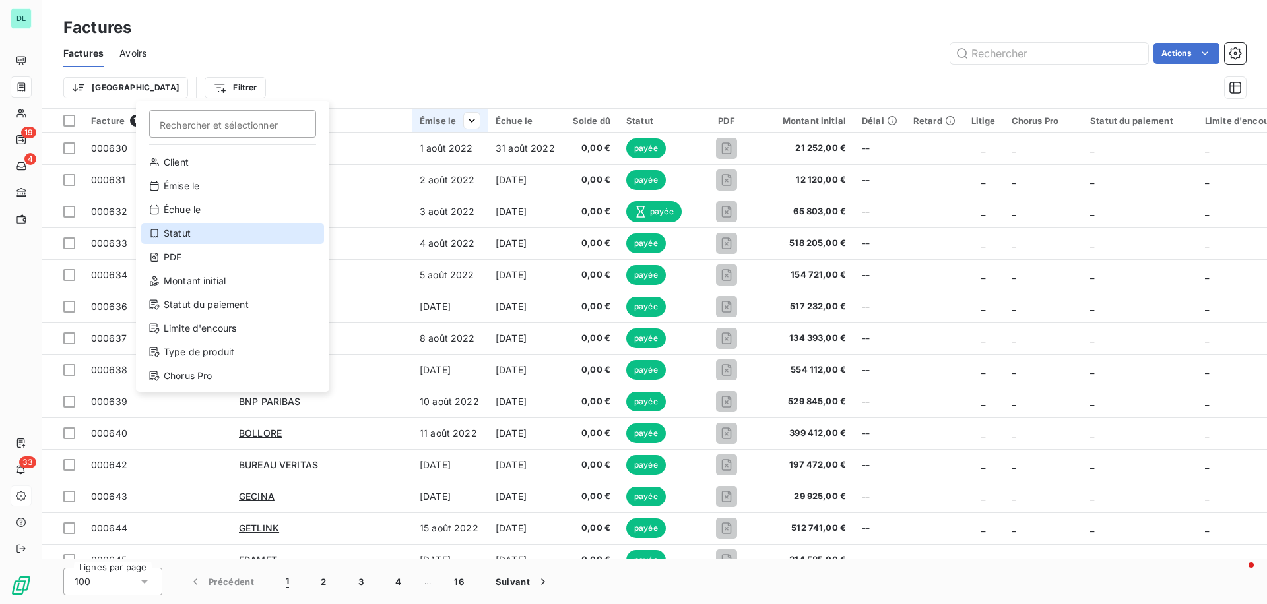
drag, startPoint x: 198, startPoint y: 230, endPoint x: 385, endPoint y: 112, distance: 221.5
click at [198, 230] on div "Statut" at bounding box center [232, 233] width 183 height 21
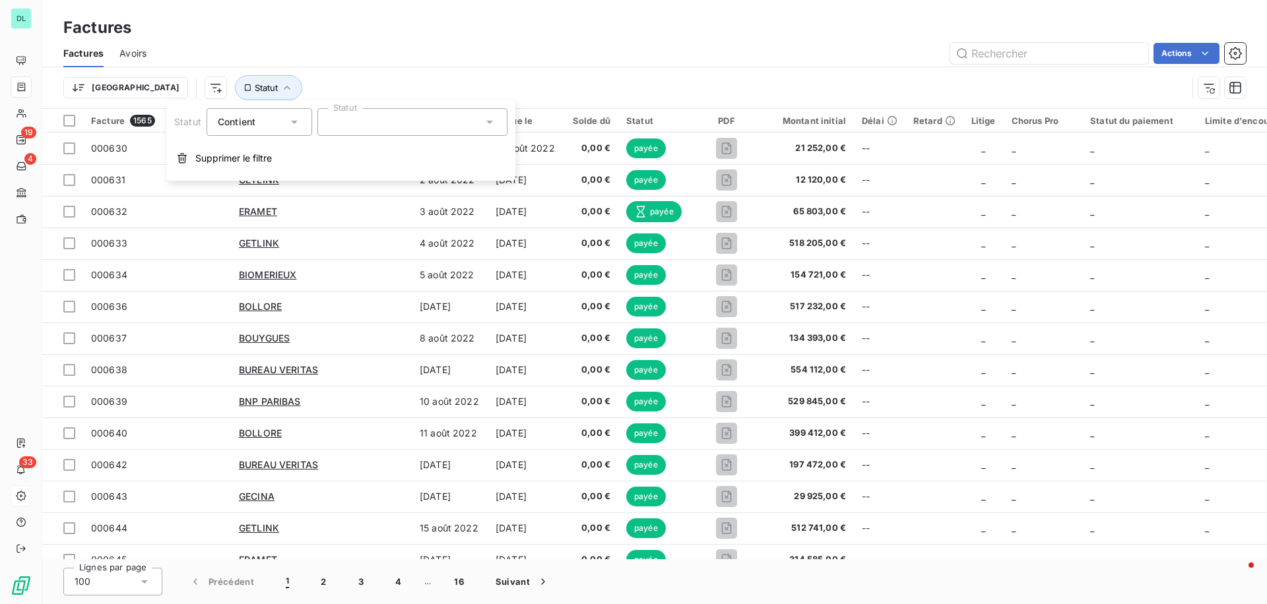
click at [387, 115] on div at bounding box center [412, 122] width 190 height 28
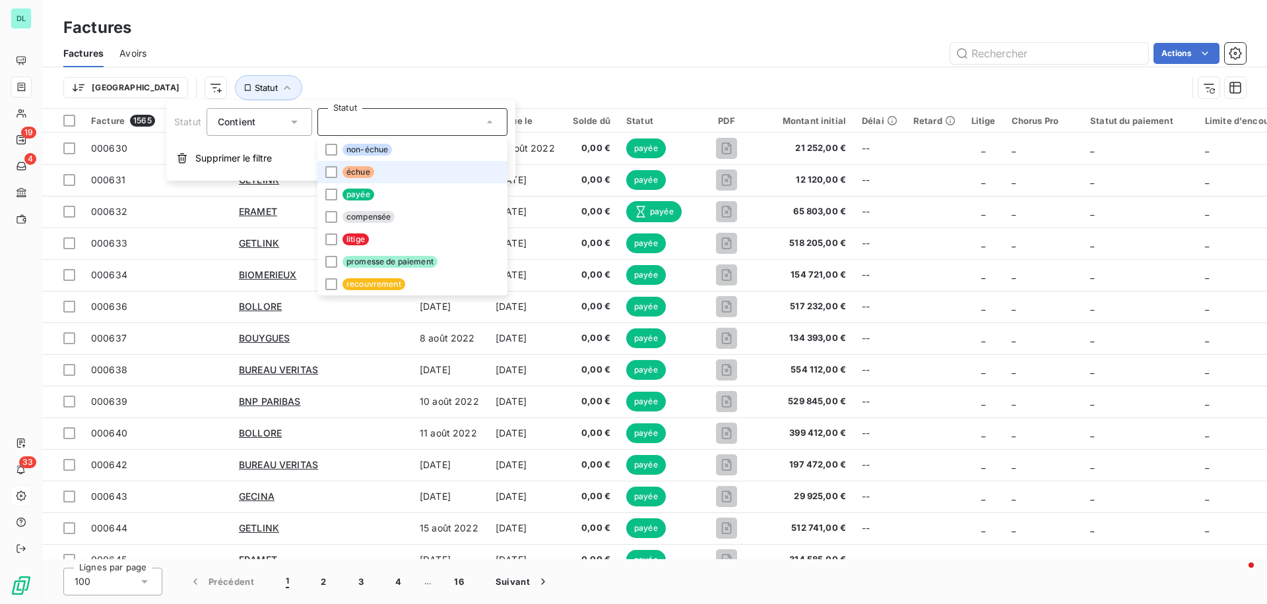
click at [379, 174] on li "échue" at bounding box center [412, 172] width 190 height 22
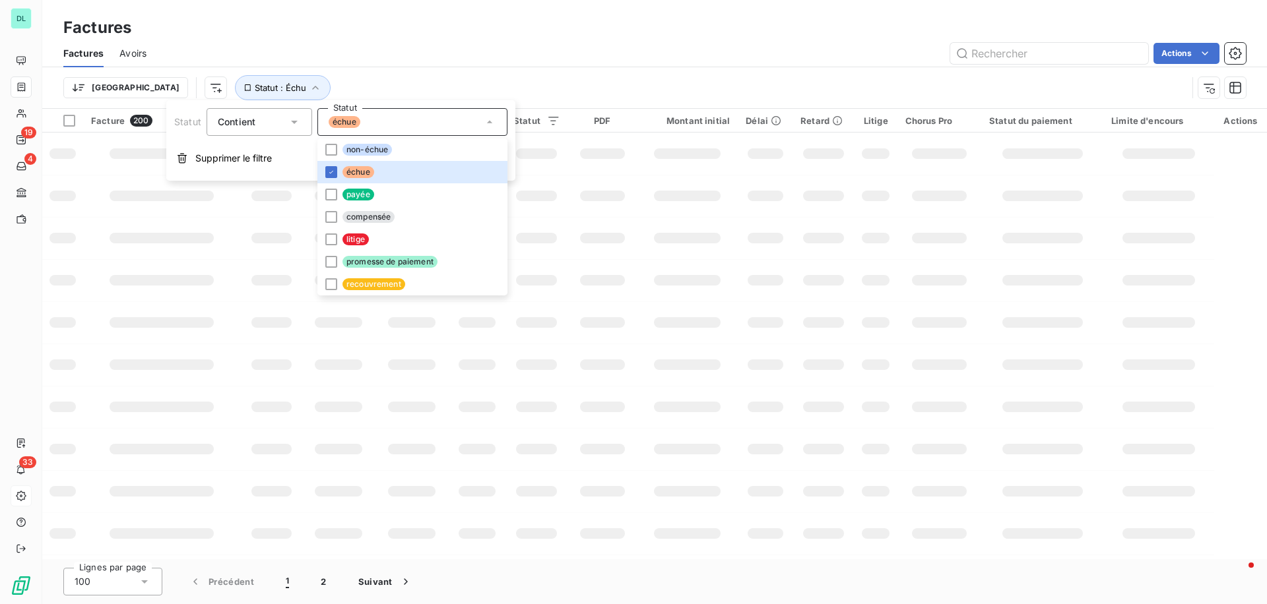
click at [342, 75] on div "Trier Statut : Échu" at bounding box center [625, 87] width 1124 height 25
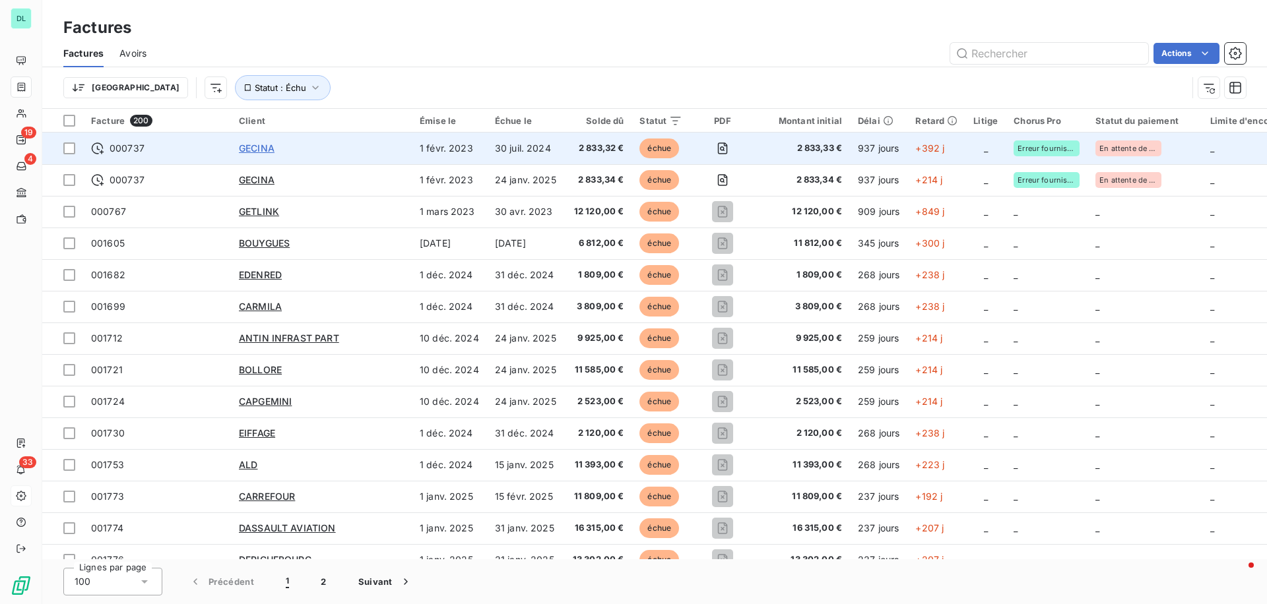
click at [261, 150] on span "GECINA" at bounding box center [257, 148] width 36 height 11
click at [135, 146] on span "000737" at bounding box center [127, 148] width 35 height 13
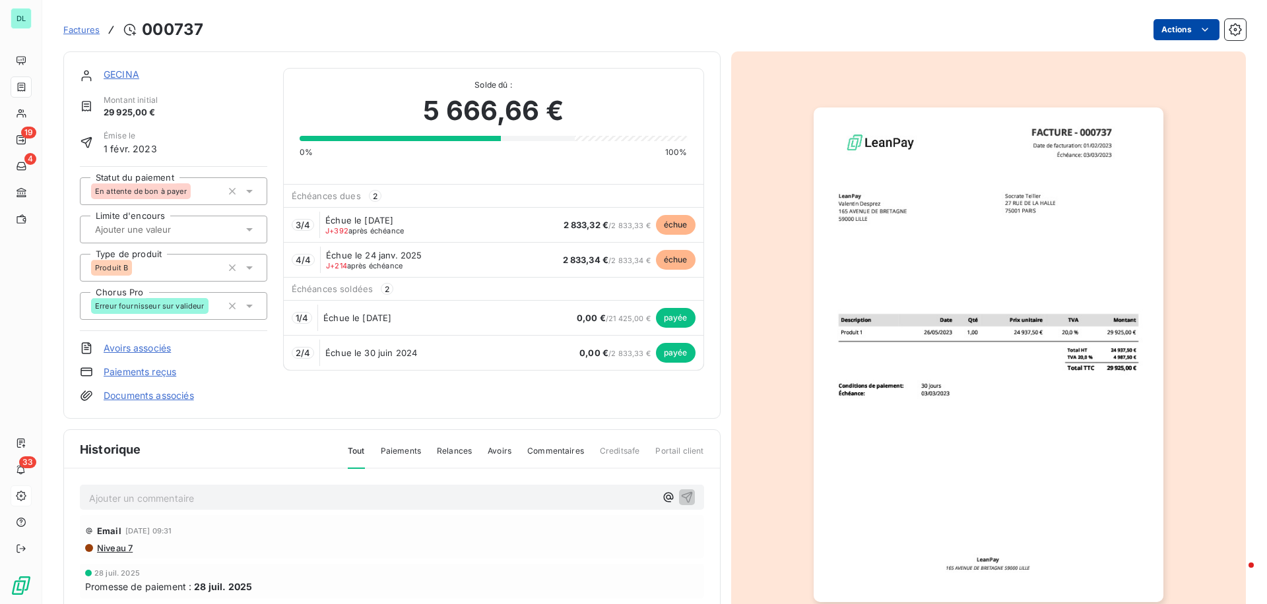
click at [1170, 35] on html "DL 19 4 33 Factures [DRIVERS_LICENSE_NUMBER] Actions GECINA Montant initial 29 …" at bounding box center [633, 302] width 1267 height 604
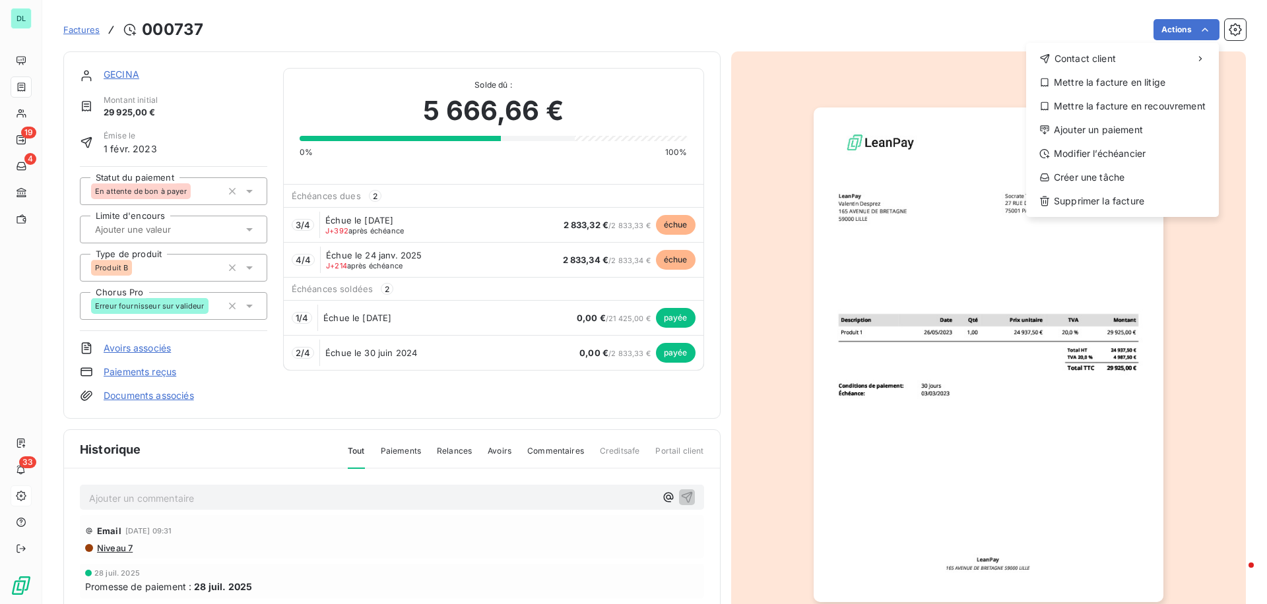
click at [949, 37] on html "DL 19 4 33 Factures [DRIVERS_LICENSE_NUMBER] Actions Contact client Mettre la f…" at bounding box center [633, 302] width 1267 height 604
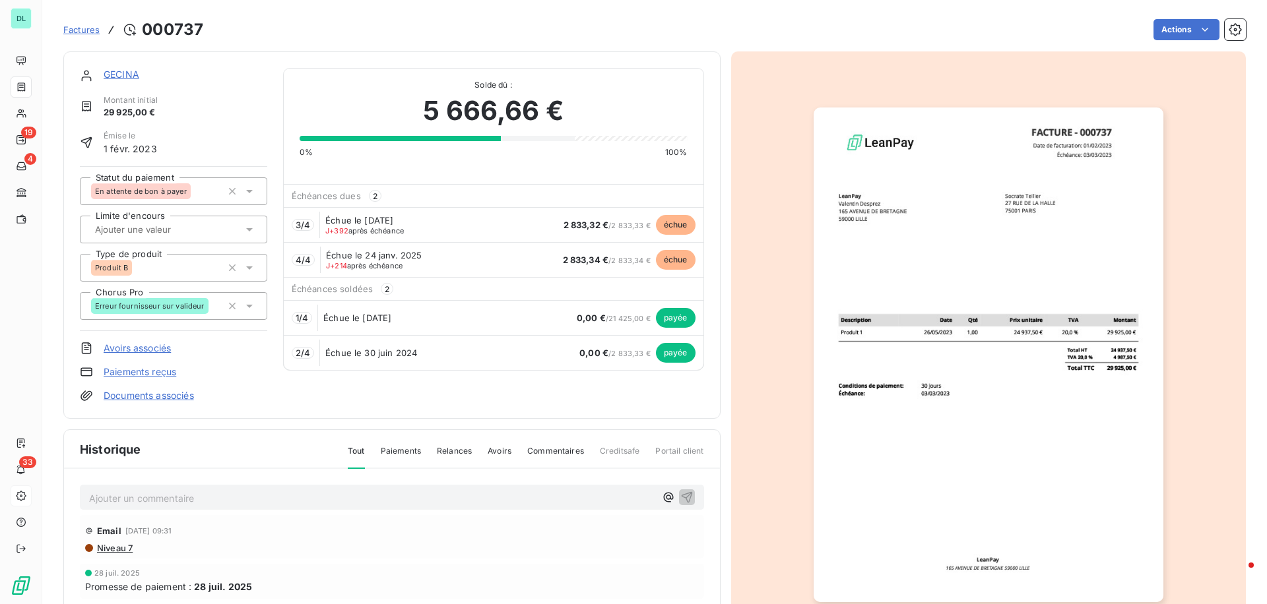
click at [131, 75] on link "GECINA" at bounding box center [122, 74] width 36 height 11
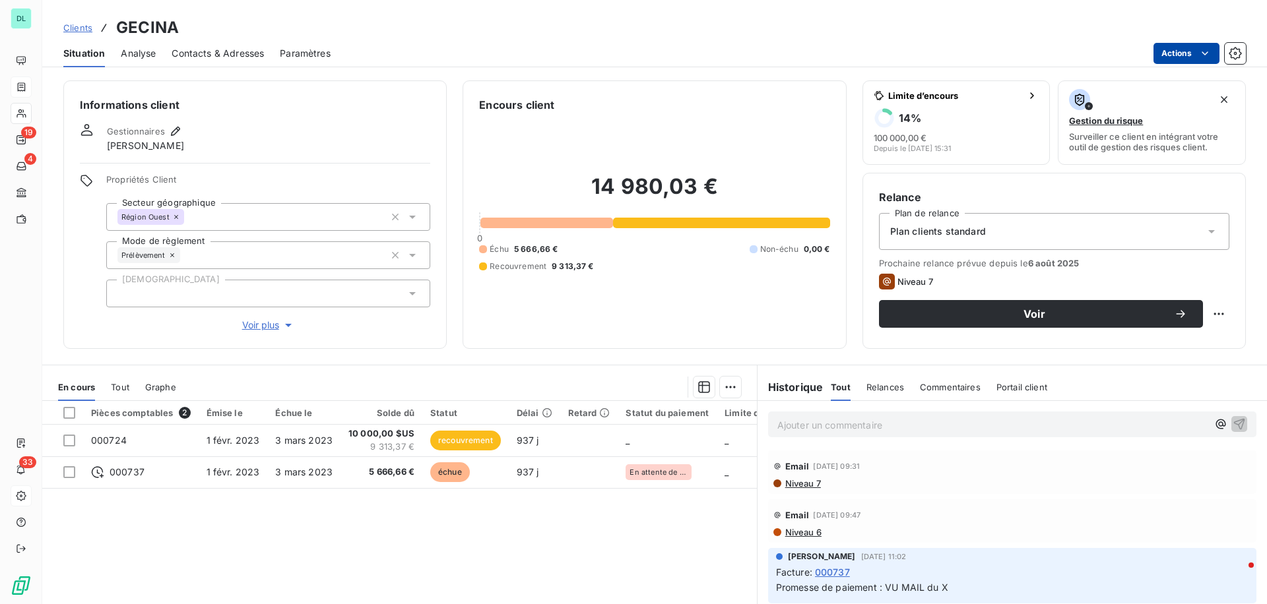
click at [1177, 51] on html "DL 19 4 33 Clients GECINA Situation Analyse Contacts & Adresses Paramètres Acti…" at bounding box center [633, 302] width 1267 height 604
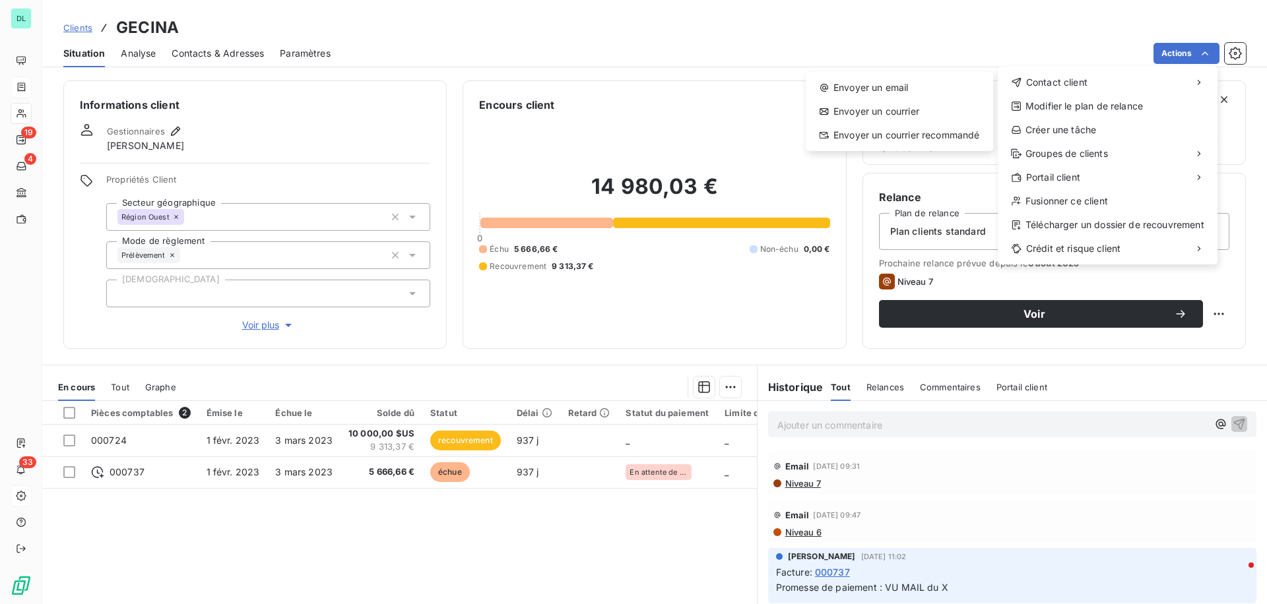
click at [10, 148] on html "DL 19 4 33 Clients GECINA Situation Analyse Contacts & Adresses Paramètres Acti…" at bounding box center [633, 302] width 1267 height 604
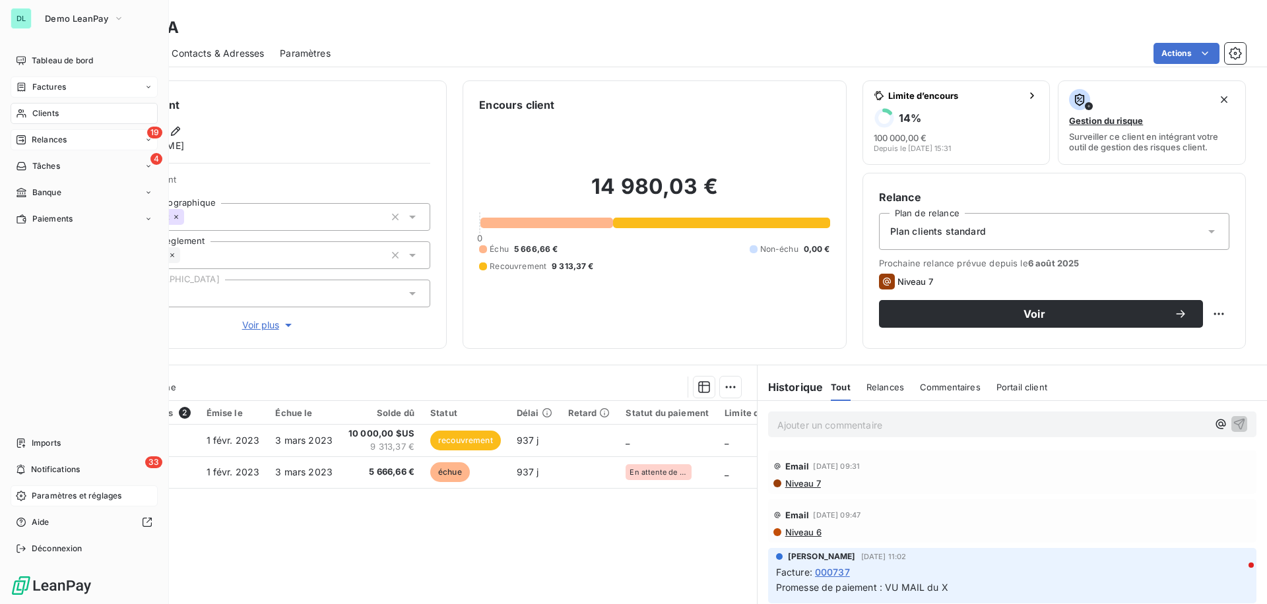
click at [36, 138] on span "Relances" at bounding box center [49, 140] width 35 height 12
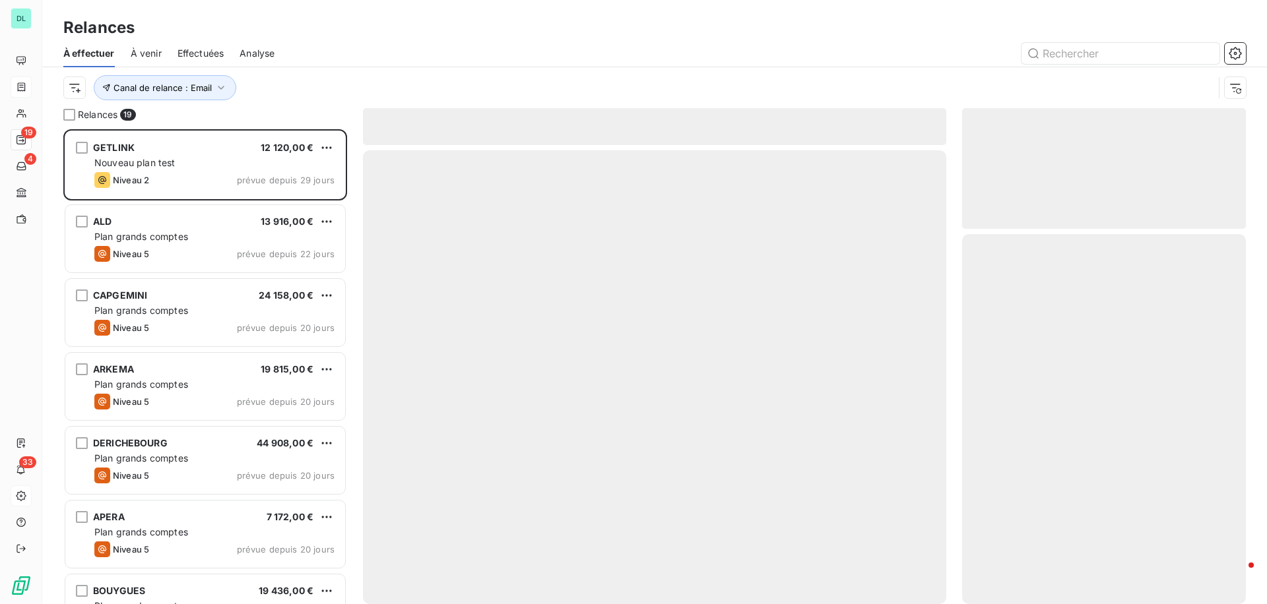
scroll to position [475, 284]
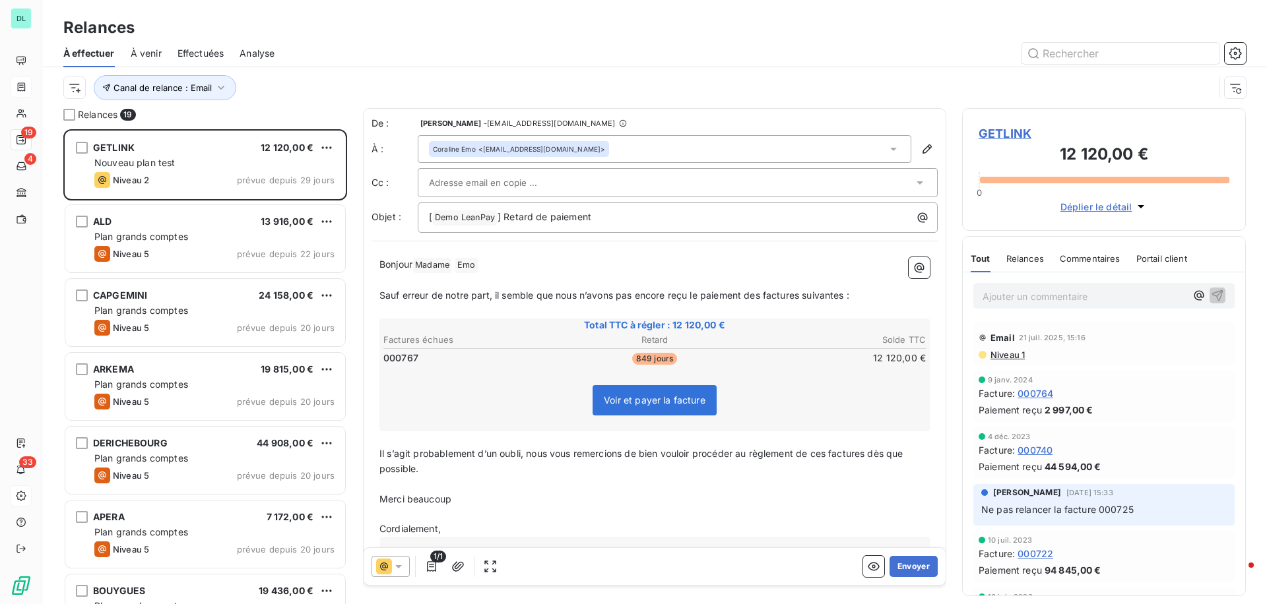
click at [195, 54] on span "Effectuées" at bounding box center [200, 53] width 47 height 13
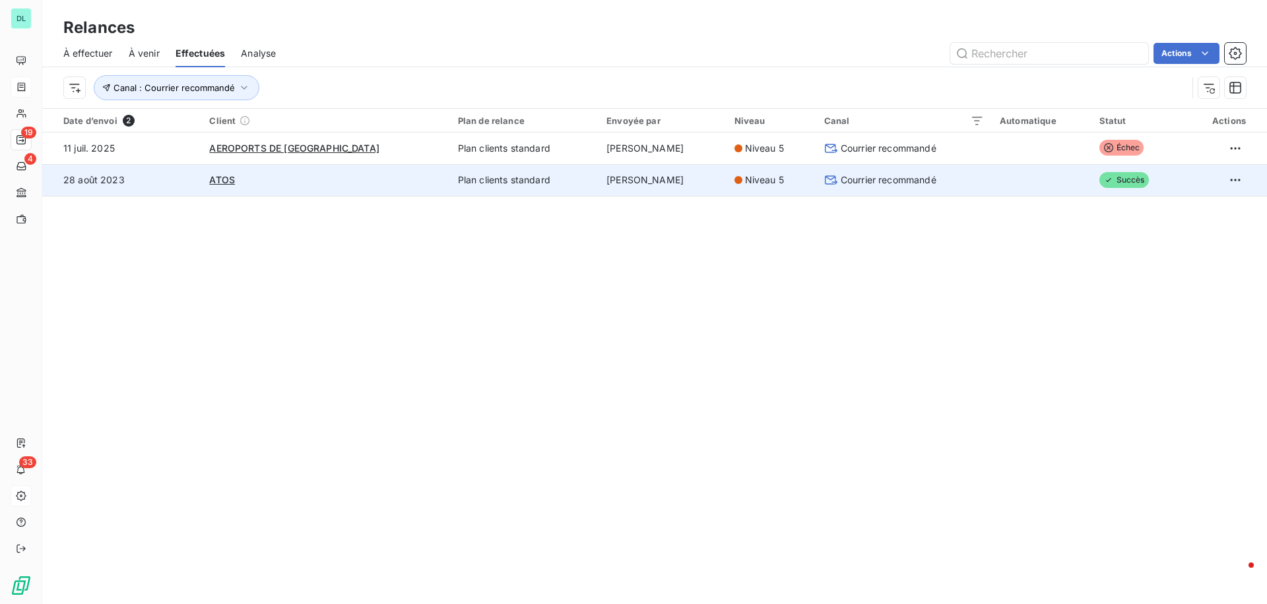
click at [288, 183] on div "ATOS" at bounding box center [325, 180] width 232 height 13
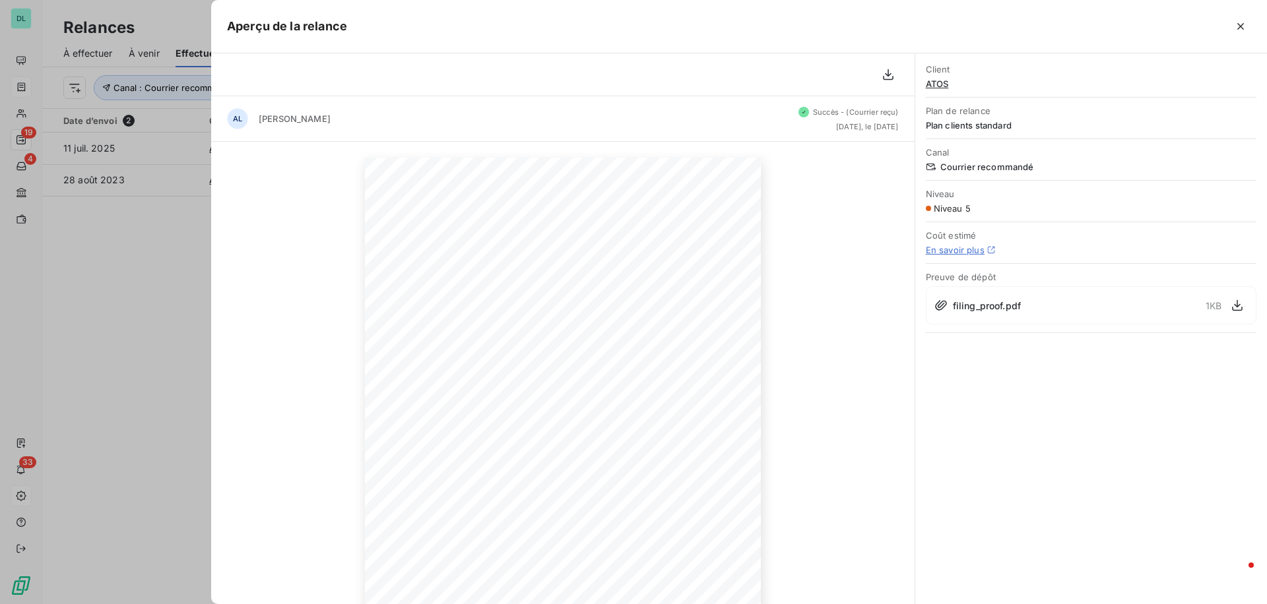
drag, startPoint x: 25, startPoint y: 88, endPoint x: 150, endPoint y: 219, distance: 181.1
click at [150, 219] on div at bounding box center [633, 302] width 1267 height 604
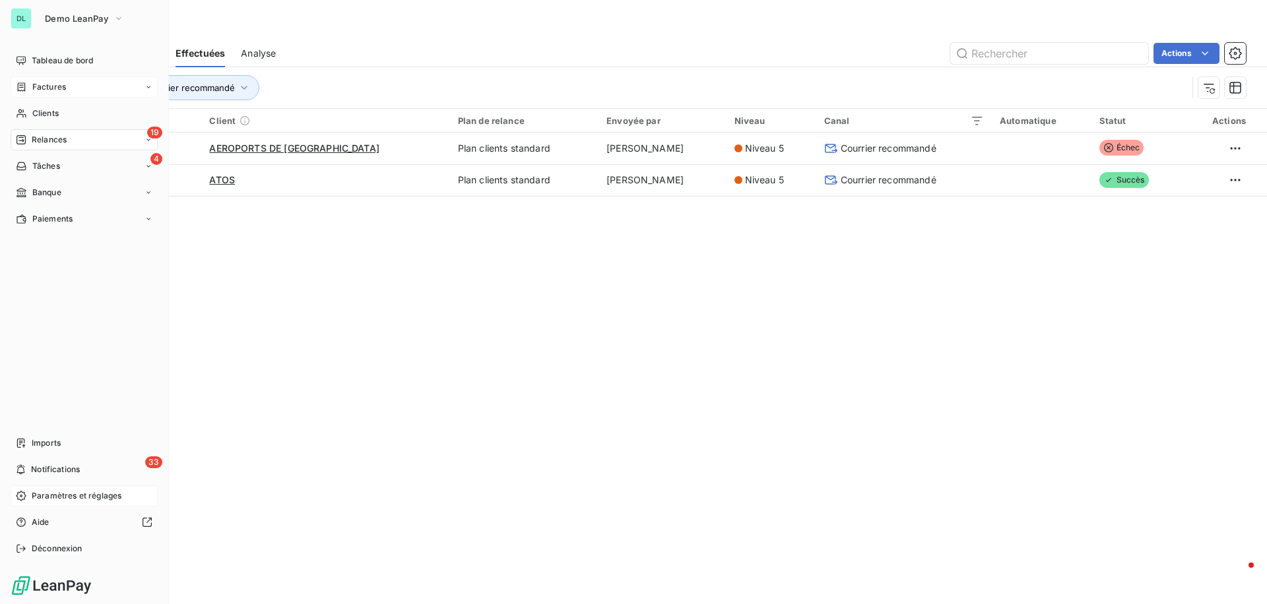
click at [50, 501] on span "Paramètres et réglages" at bounding box center [77, 496] width 90 height 12
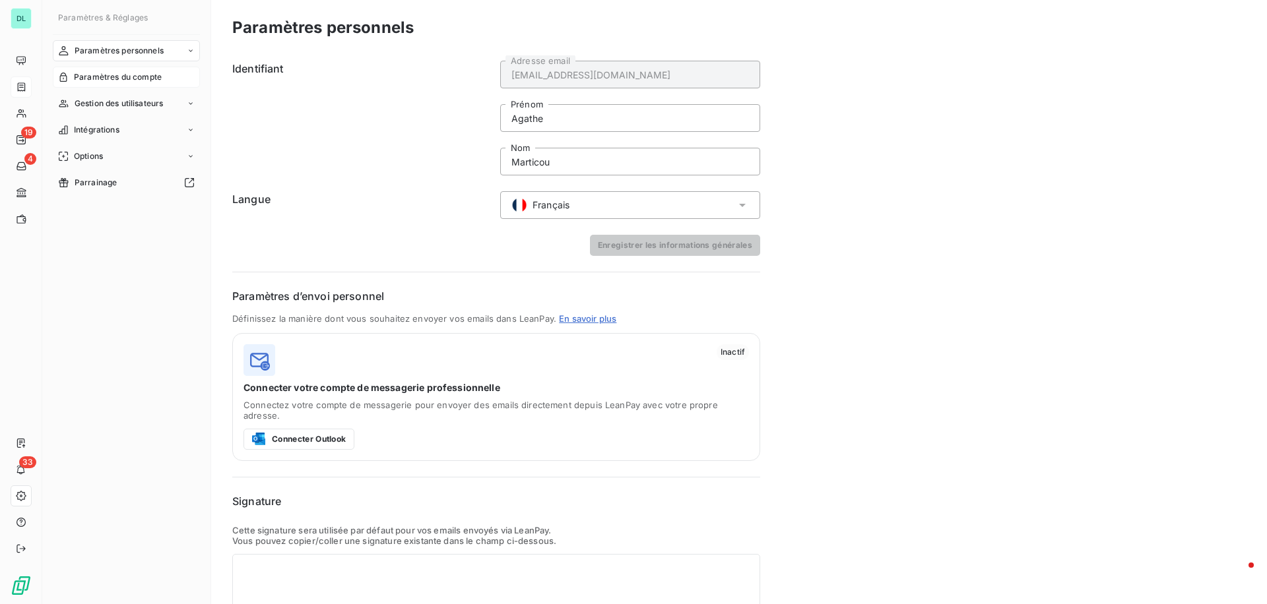
click at [164, 81] on div "Paramètres du compte" at bounding box center [126, 77] width 147 height 21
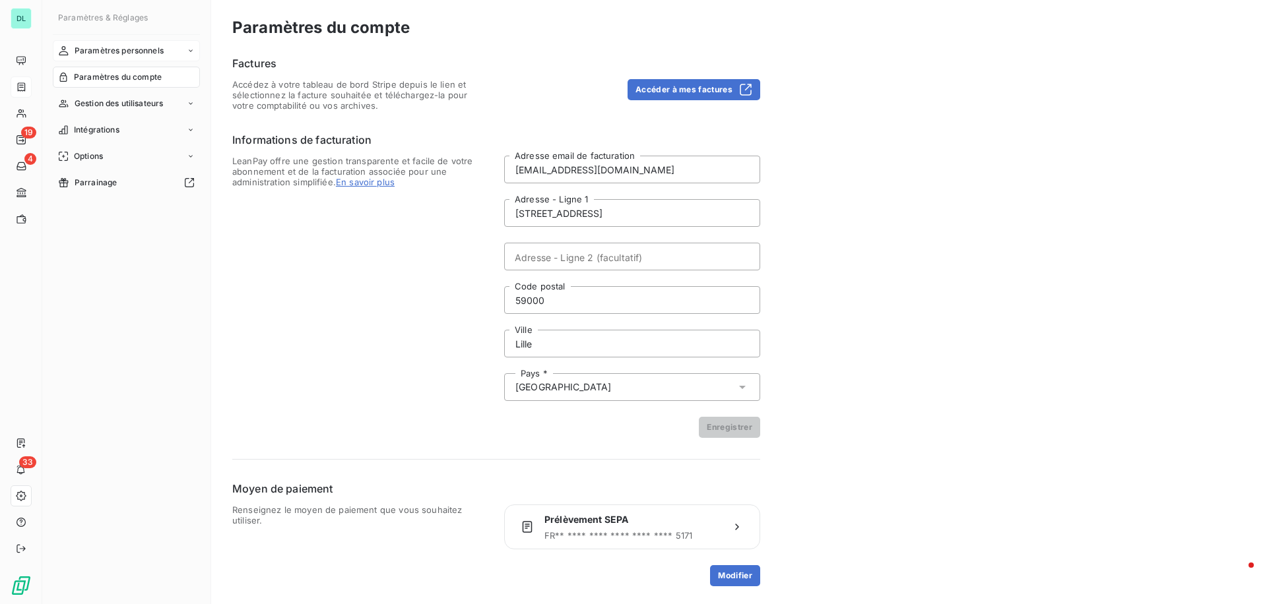
click at [154, 60] on div "Paramètres personnels" at bounding box center [126, 50] width 147 height 21
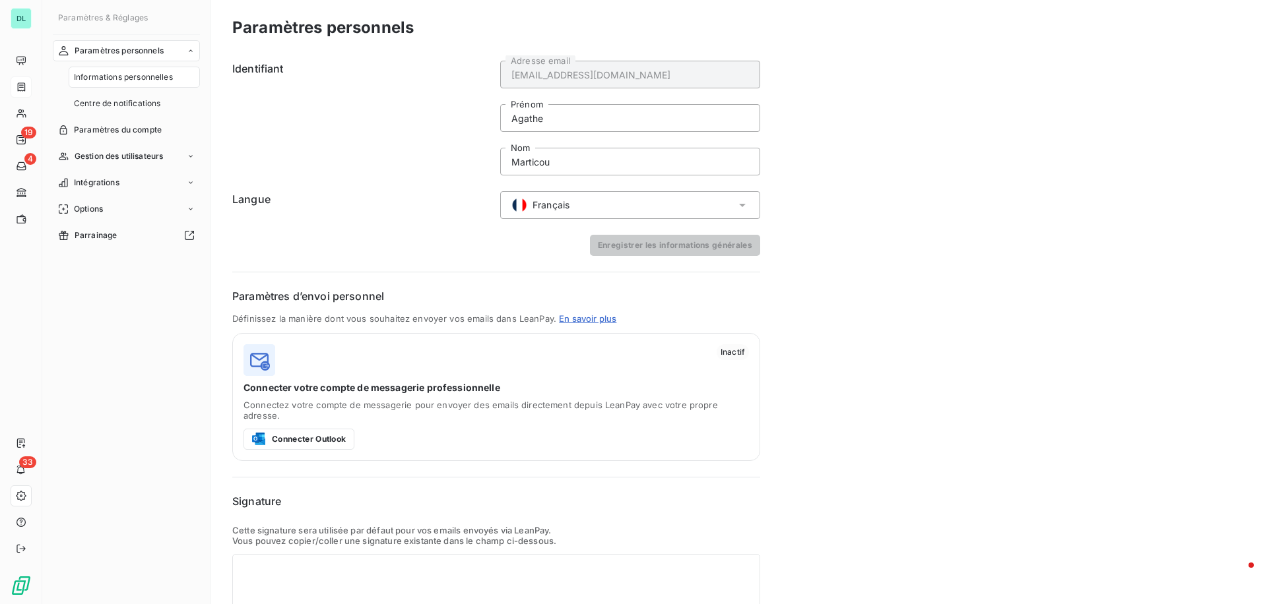
scroll to position [87, 0]
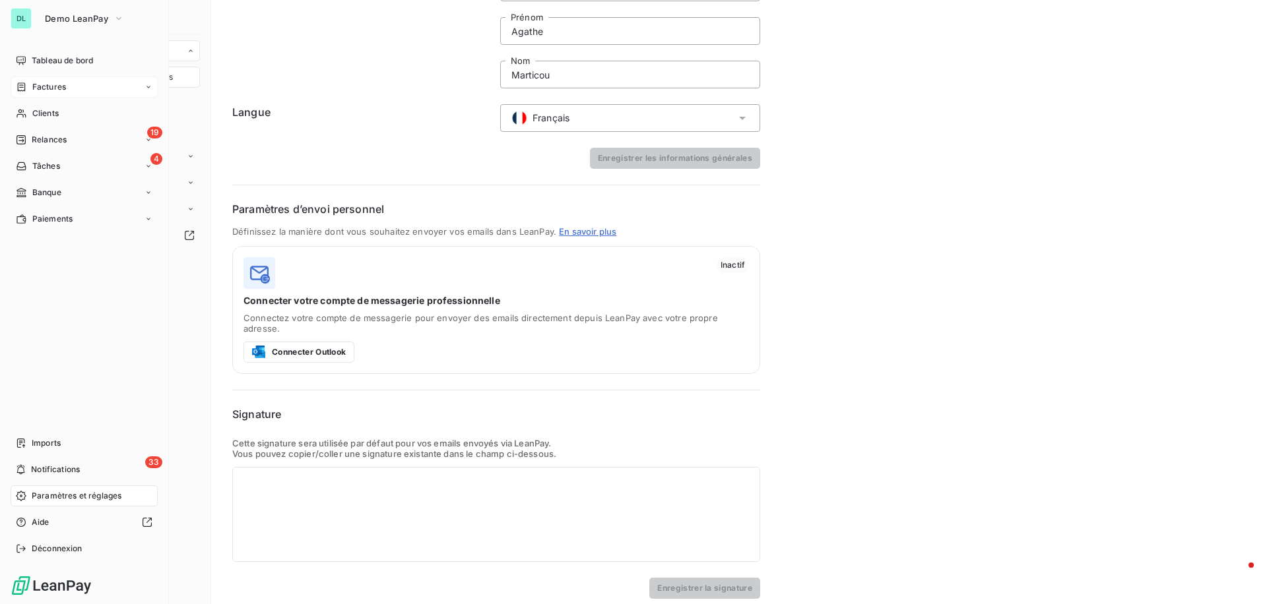
click at [50, 86] on span "Factures" at bounding box center [49, 87] width 34 height 12
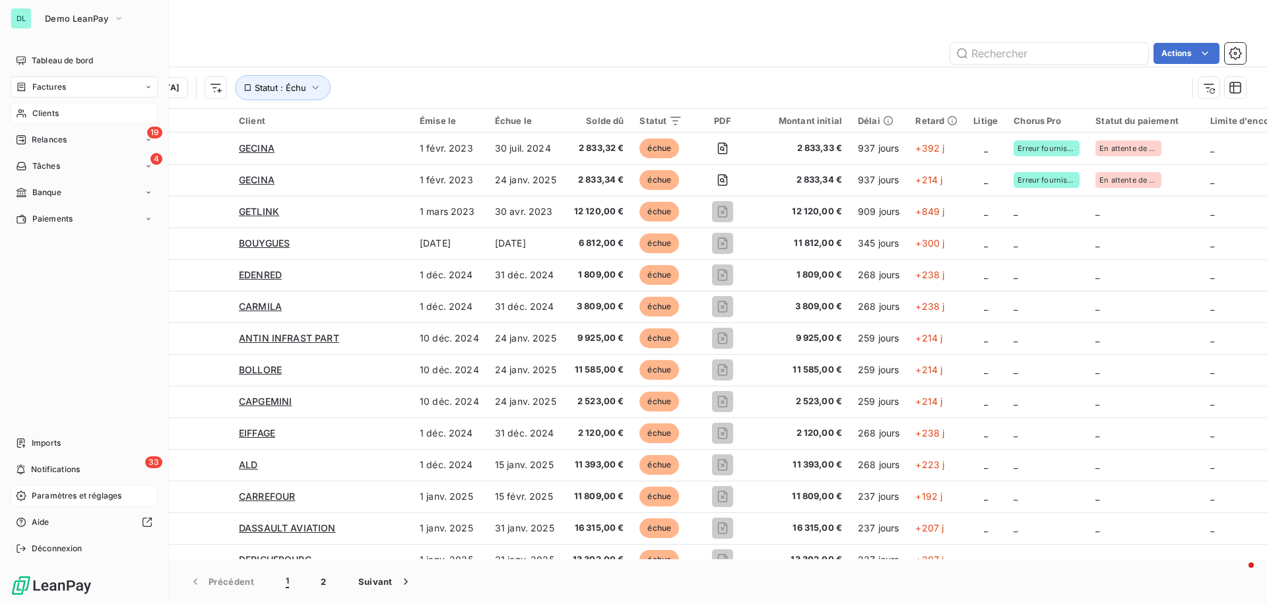
click at [51, 103] on div "Clients" at bounding box center [84, 113] width 147 height 21
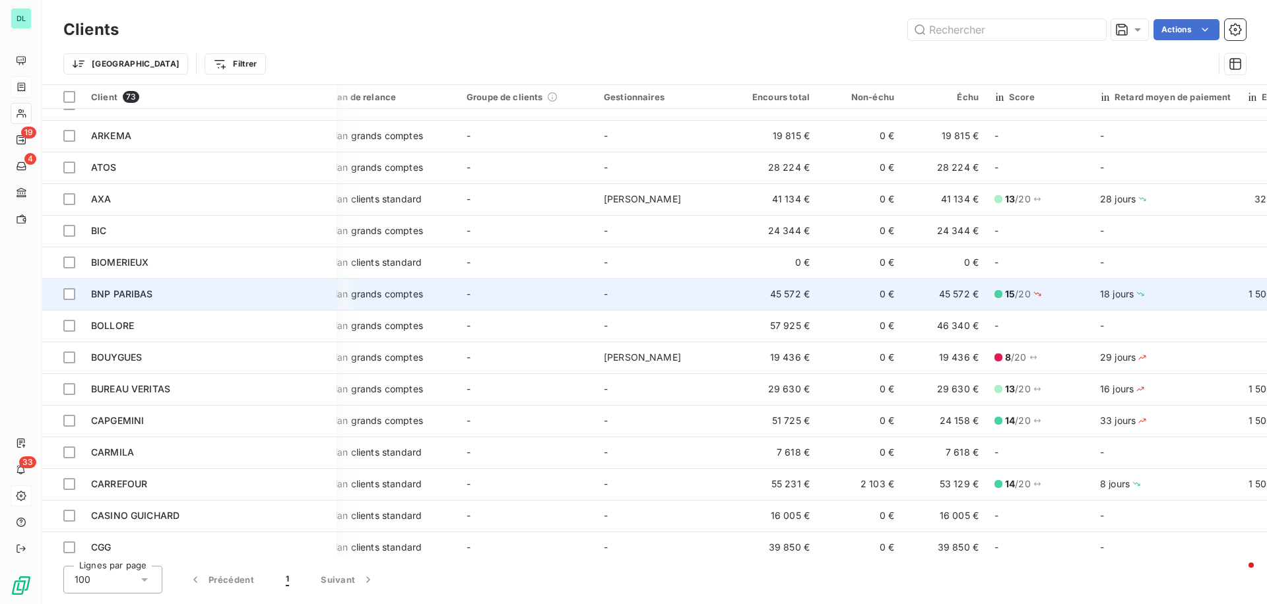
scroll to position [496, 0]
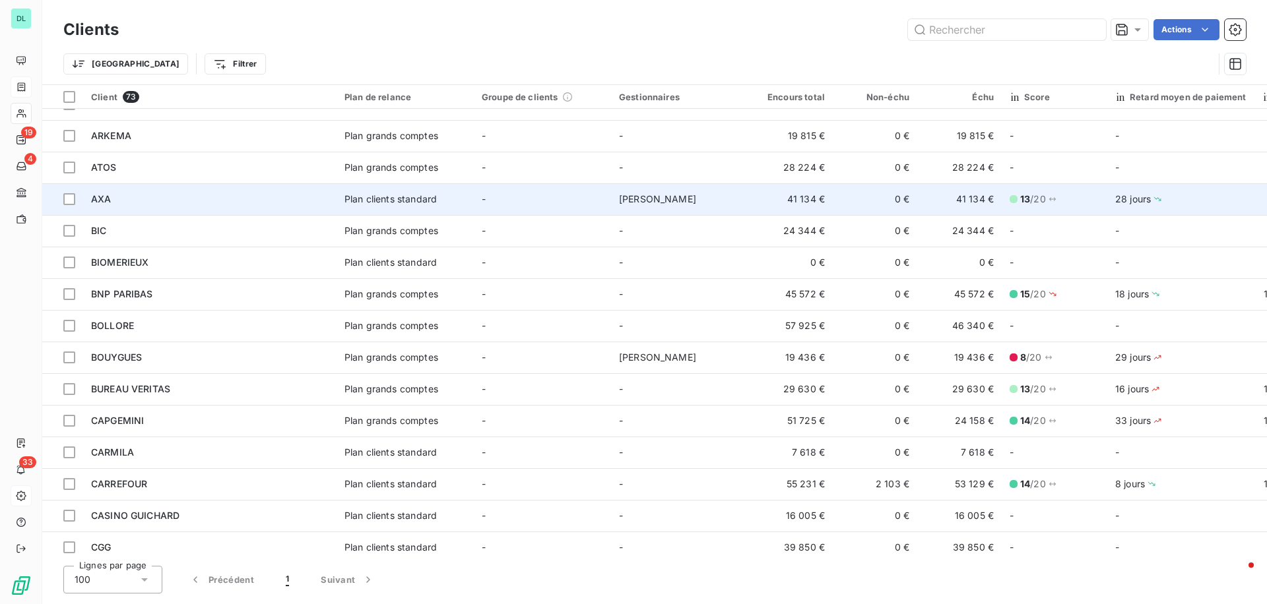
click at [202, 206] on td "AXA" at bounding box center [209, 199] width 253 height 32
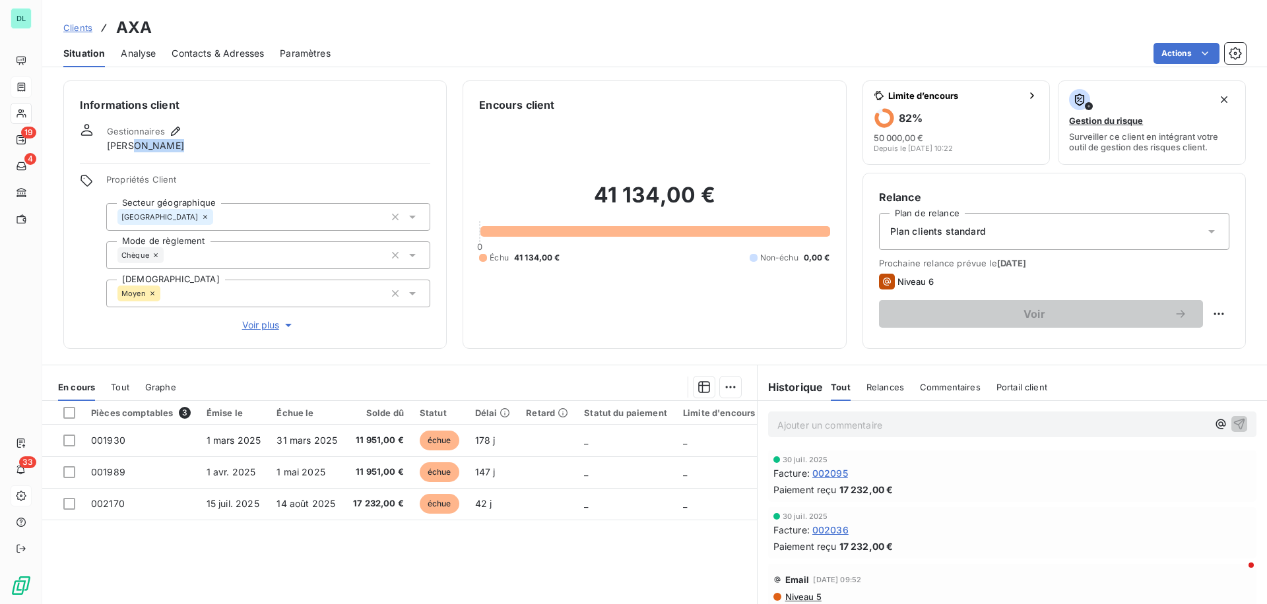
drag, startPoint x: 127, startPoint y: 148, endPoint x: 172, endPoint y: 148, distance: 44.2
click at [172, 148] on div "Gestionnaires [PERSON_NAME]" at bounding box center [145, 137] width 77 height 29
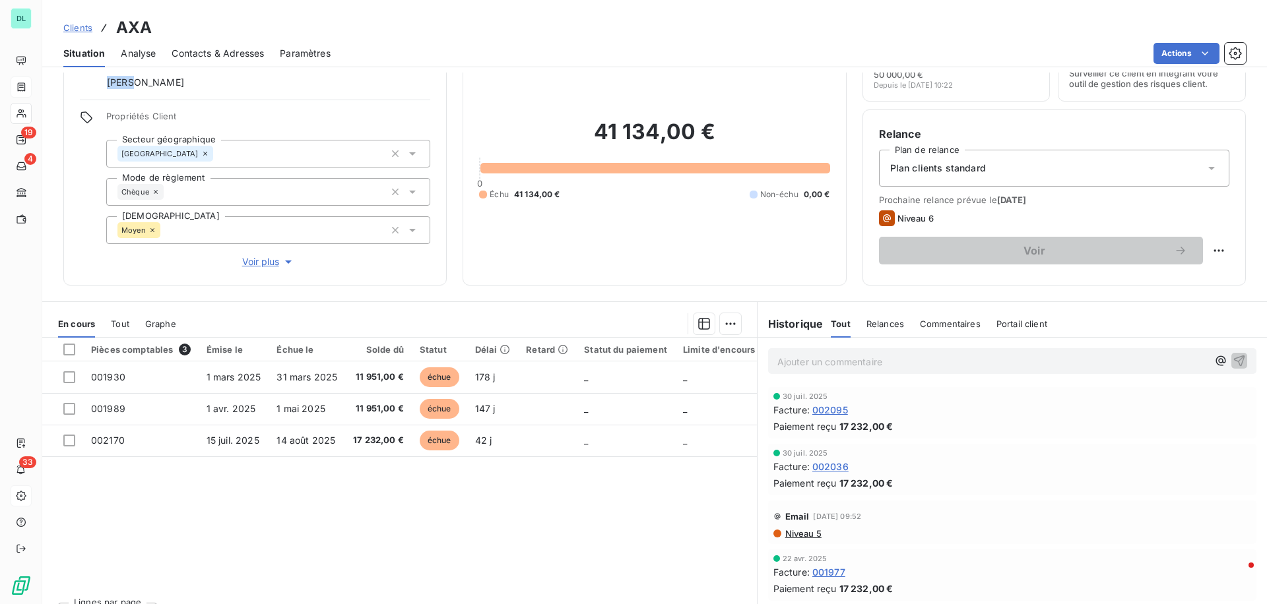
scroll to position [67, 0]
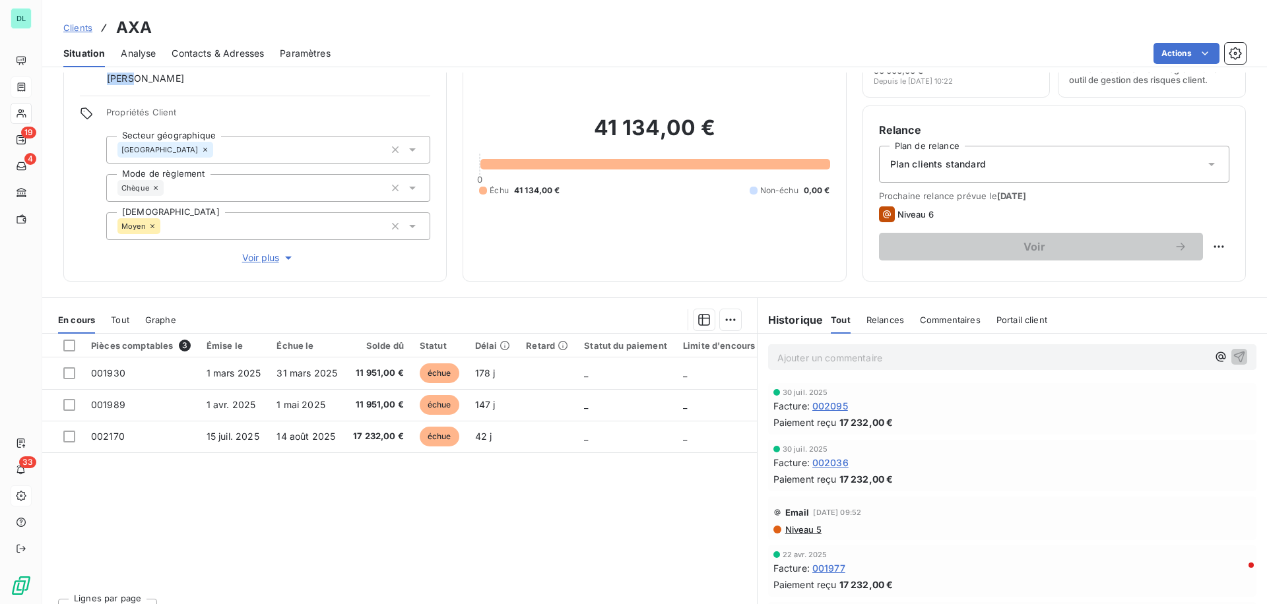
drag, startPoint x: 988, startPoint y: 197, endPoint x: 1041, endPoint y: 196, distance: 52.1
click at [1041, 196] on span "Prochaine relance prévue le [DATE]" at bounding box center [1054, 196] width 350 height 11
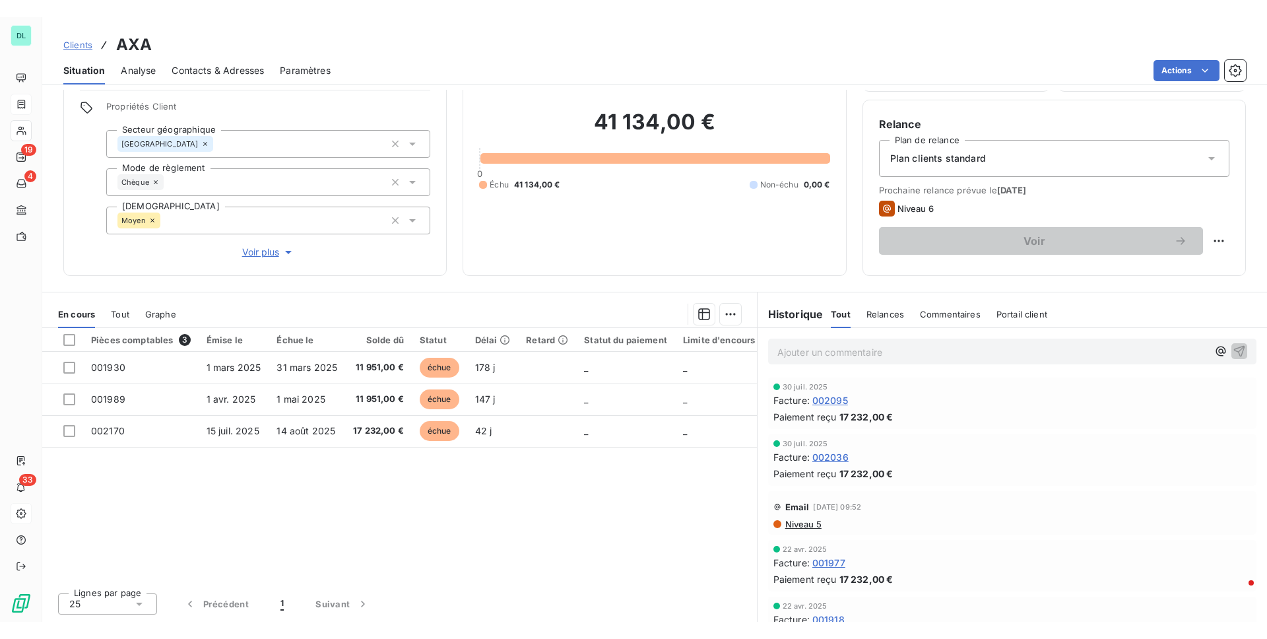
scroll to position [0, 0]
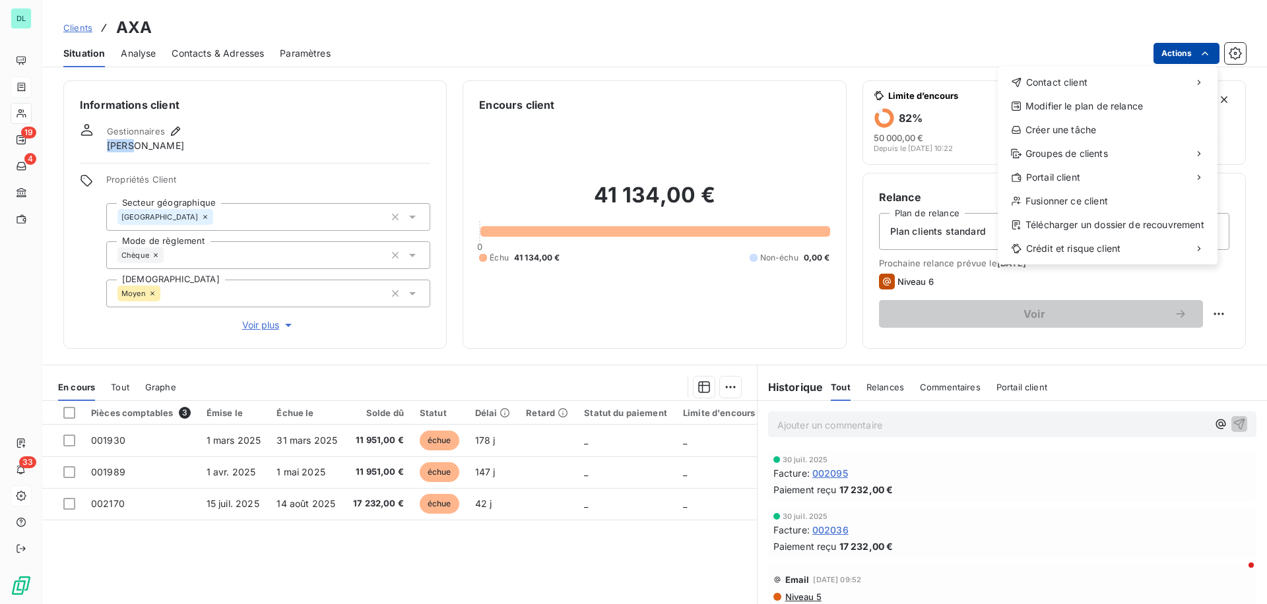
click at [1167, 62] on html "DL 19 4 33 Clients AXA Situation Analyse Contacts & Adresses Paramètres Actions…" at bounding box center [633, 302] width 1267 height 604
click at [215, 49] on html "DL 19 4 33 Clients AXA Situation Analyse Contacts & Adresses Paramètres Actions…" at bounding box center [633, 302] width 1267 height 604
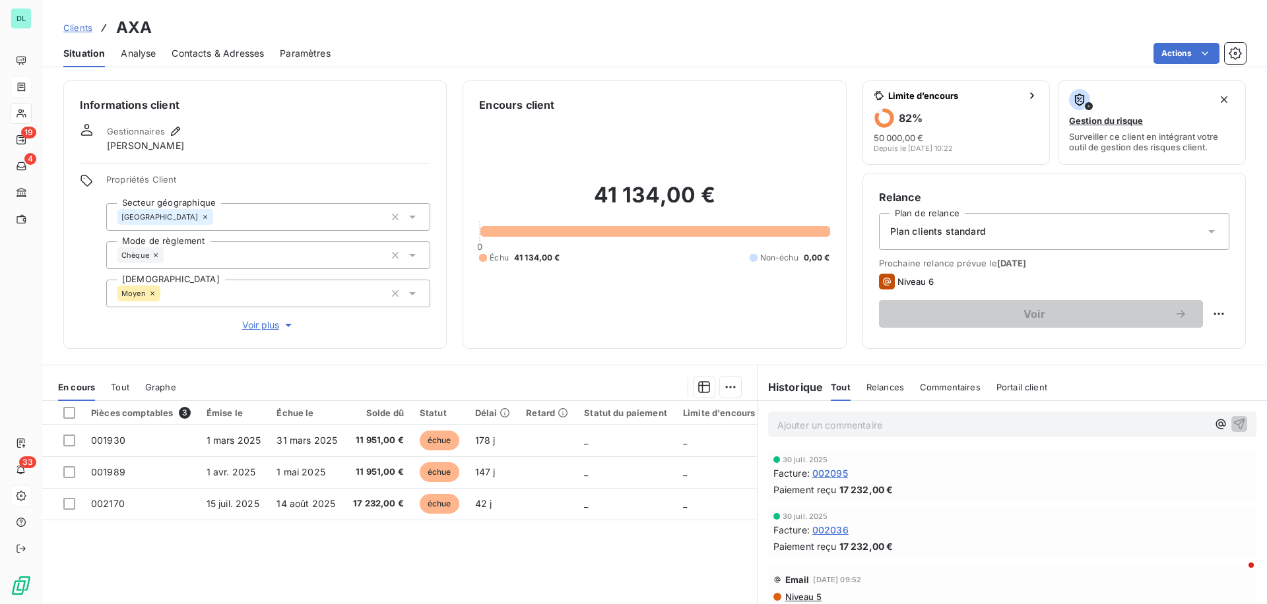
click at [215, 49] on span "Contacts & Adresses" at bounding box center [218, 53] width 92 height 13
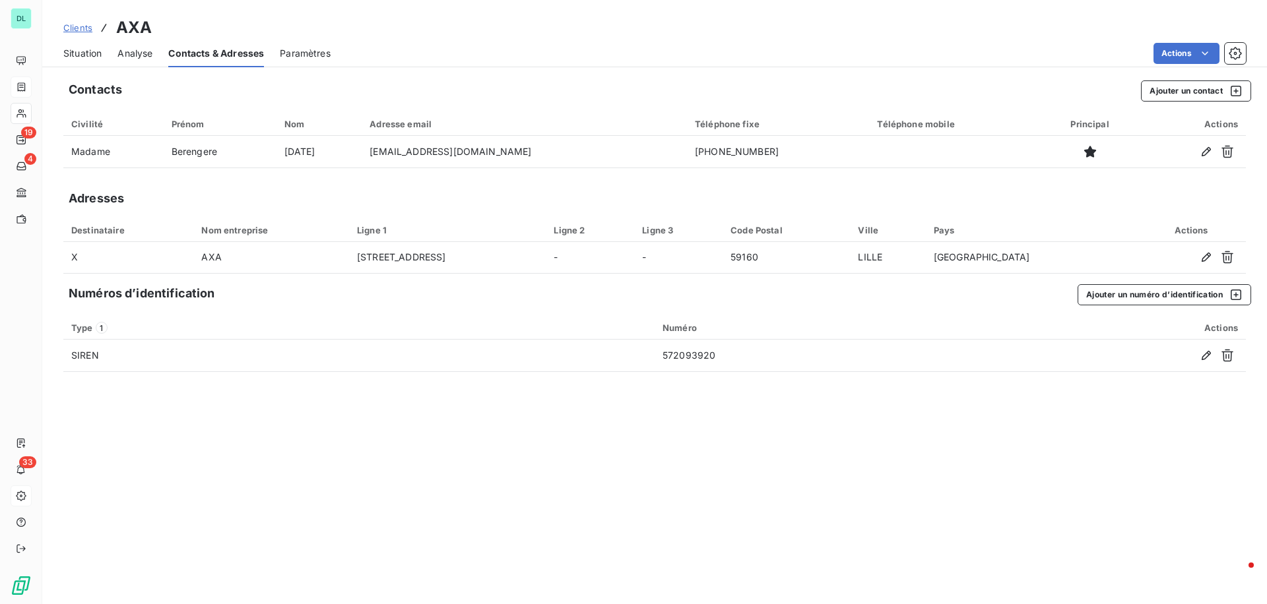
click at [74, 65] on div "Situation" at bounding box center [82, 54] width 38 height 28
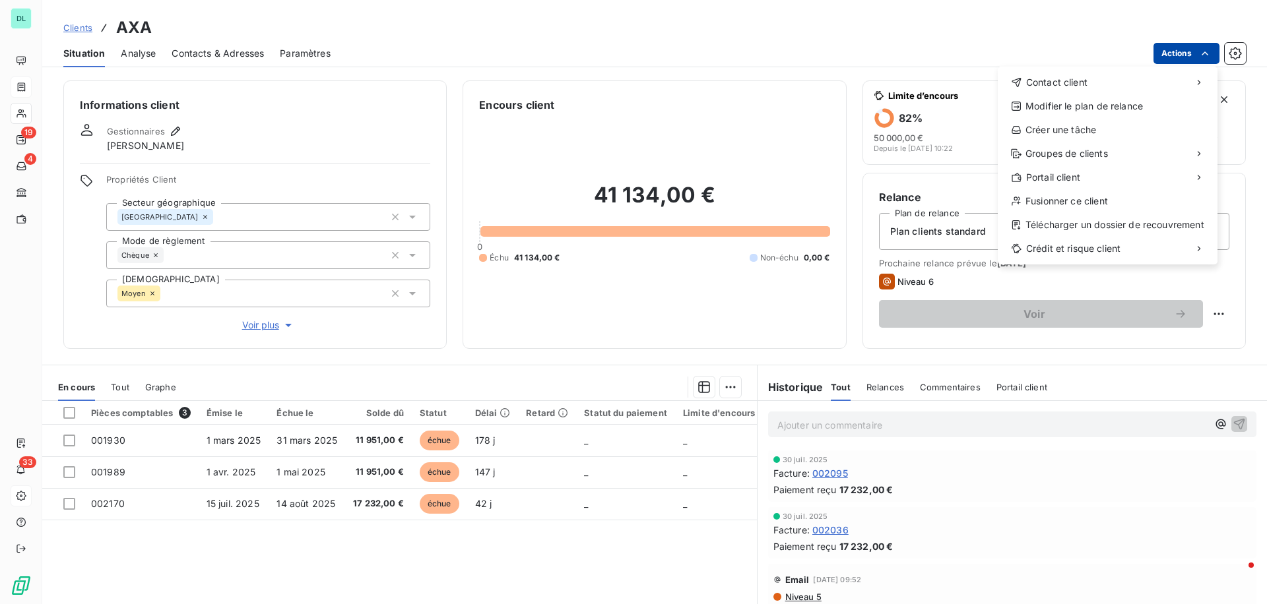
click at [1186, 50] on html "DL 19 4 33 Clients AXA Situation Analyse Contacts & Adresses Paramètres Actions…" at bounding box center [633, 302] width 1267 height 604
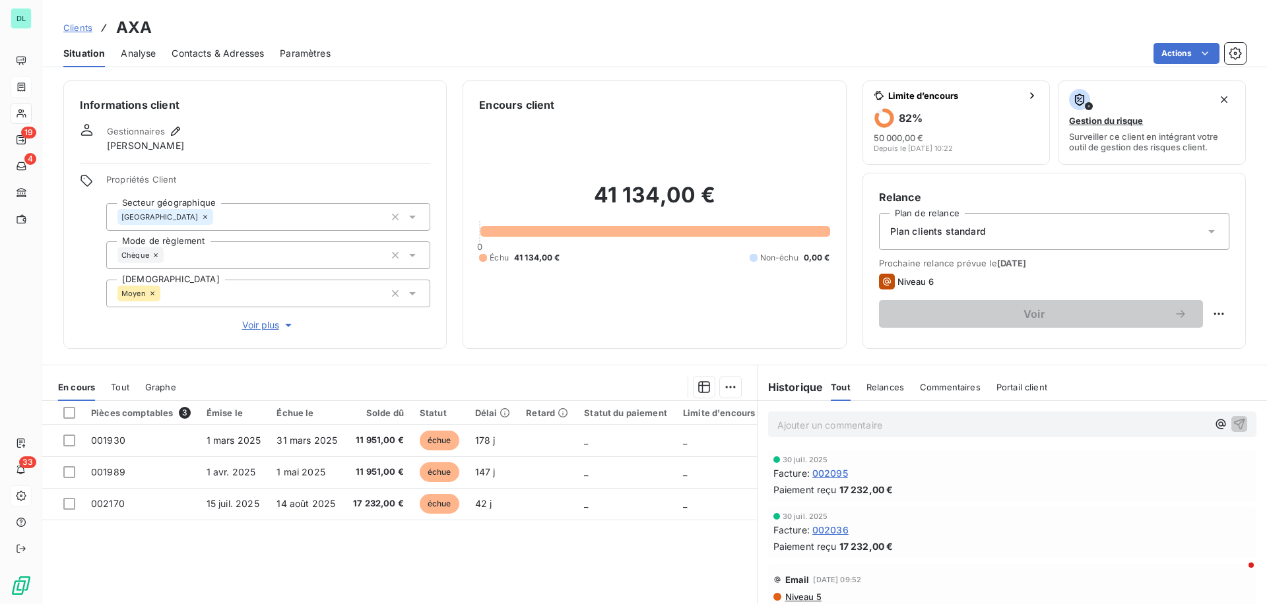
click at [835, 427] on html "DL 19 4 33 Clients AXA Situation Analyse Contacts & Adresses Paramètres Actions…" at bounding box center [633, 302] width 1267 height 604
click at [835, 427] on p "Ajouter un commentaire ﻿" at bounding box center [992, 425] width 430 height 16
click at [821, 412] on div "Ajouter un commentaire ﻿" at bounding box center [1012, 425] width 488 height 26
click at [820, 424] on p "Ajouter un commentaire ﻿" at bounding box center [992, 425] width 430 height 16
click at [220, 50] on span "Contacts & Adresses" at bounding box center [218, 53] width 92 height 13
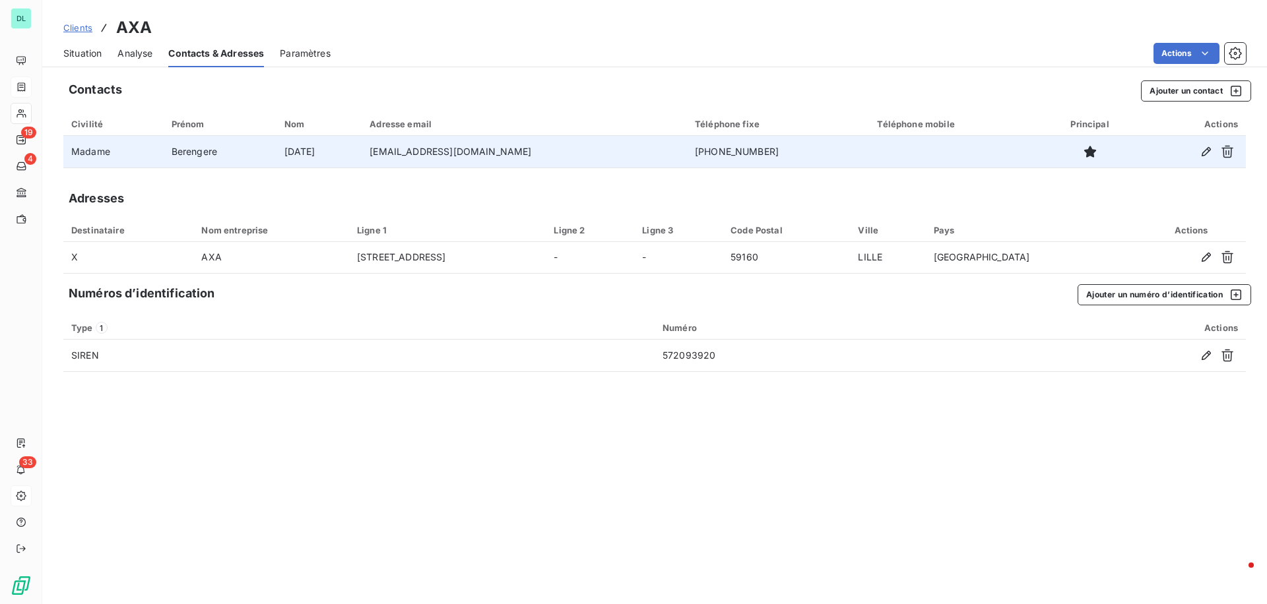
click at [695, 150] on td "[PHONE_NUMBER]" at bounding box center [778, 152] width 183 height 32
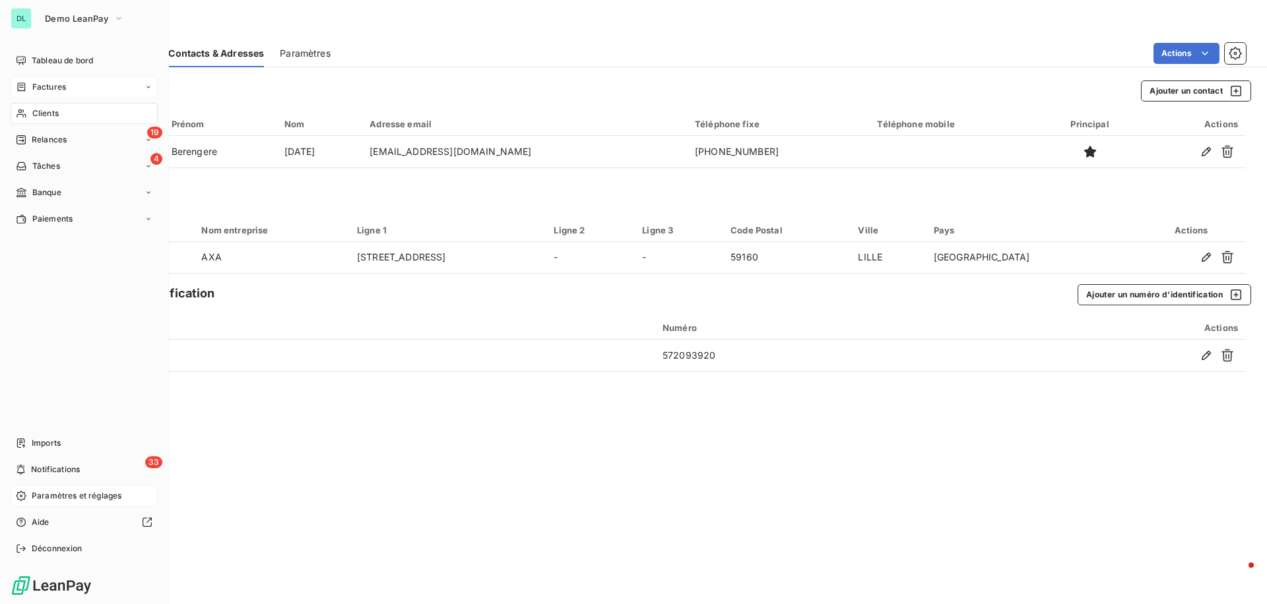
click at [53, 117] on span "Clients" at bounding box center [45, 114] width 26 height 12
